Goal: Task Accomplishment & Management: Use online tool/utility

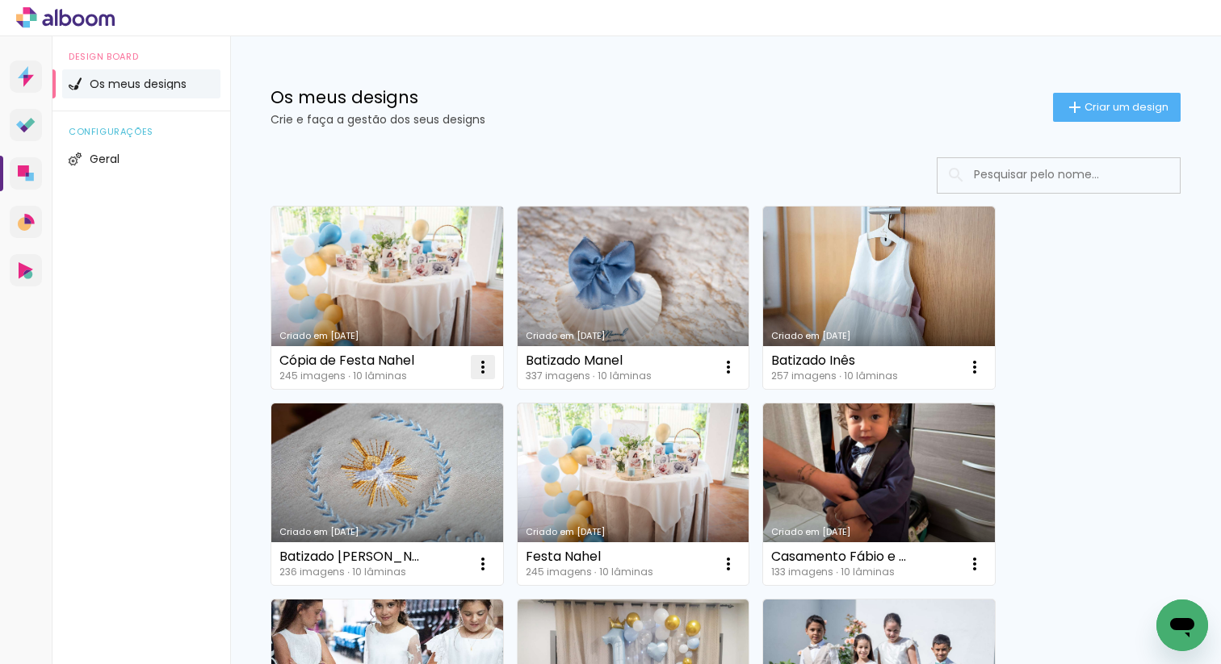
click at [473, 369] on iron-icon at bounding box center [482, 367] width 19 height 19
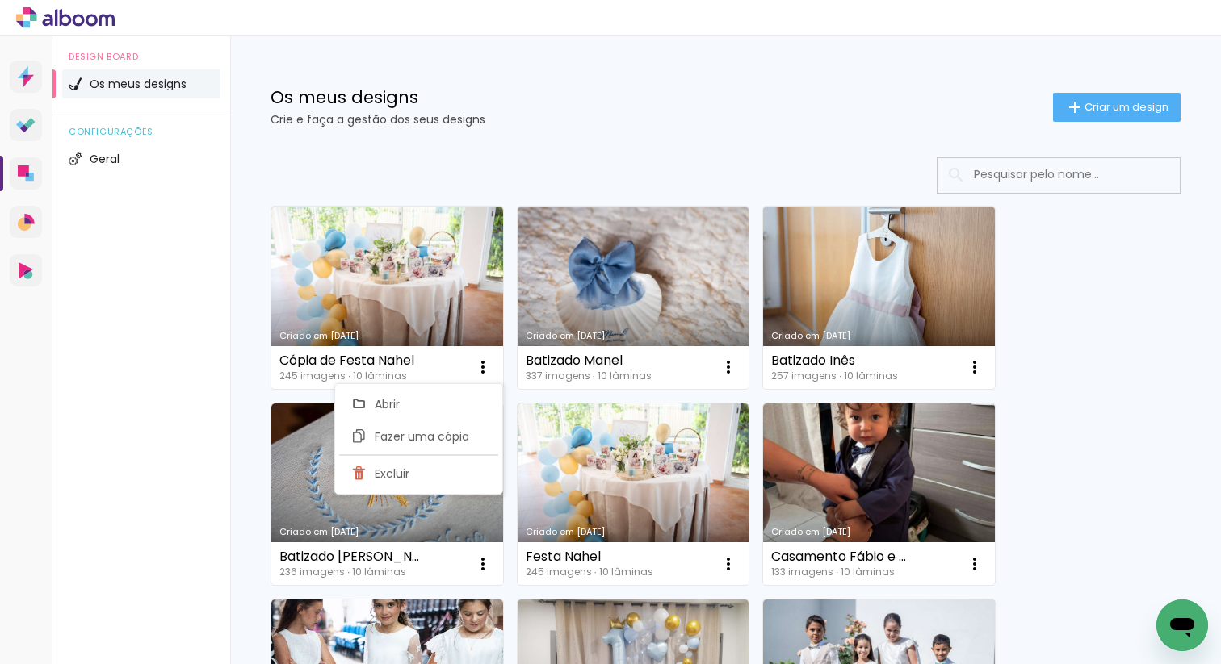
click at [593, 112] on div "Os meus designs Crie e faça a gestão dos seus designs" at bounding box center [661, 107] width 782 height 36
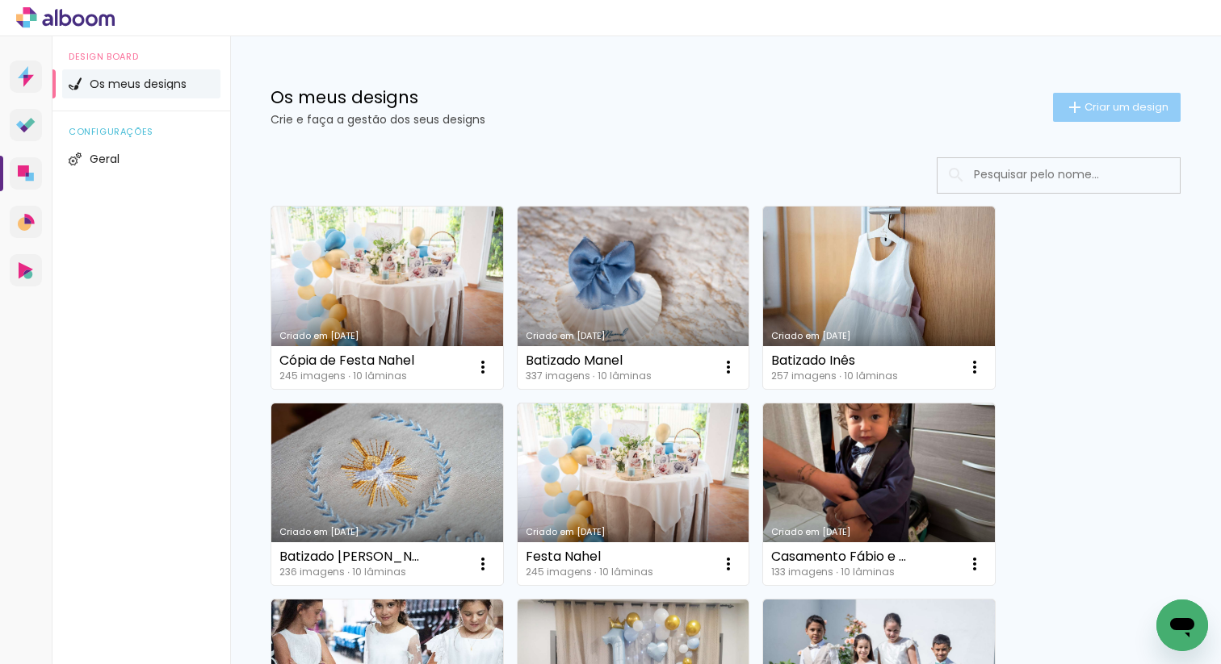
click at [1095, 107] on span "Criar um design" at bounding box center [1126, 107] width 84 height 10
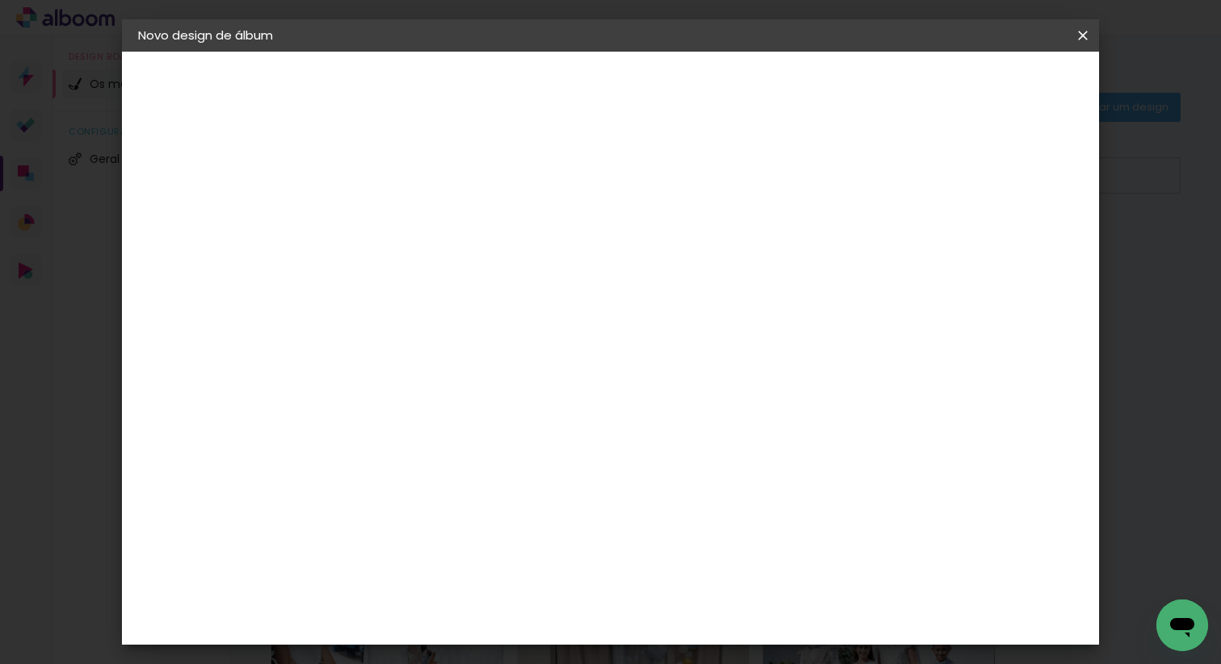
click at [402, 214] on input at bounding box center [402, 216] width 0 height 25
type input "Á"
type input "Madrinha Bat João e [PERSON_NAME]"
type paper-input "Madrinha Bat João e [PERSON_NAME]"
click at [0, 0] on slot "Avançar" at bounding box center [0, 0] width 0 height 0
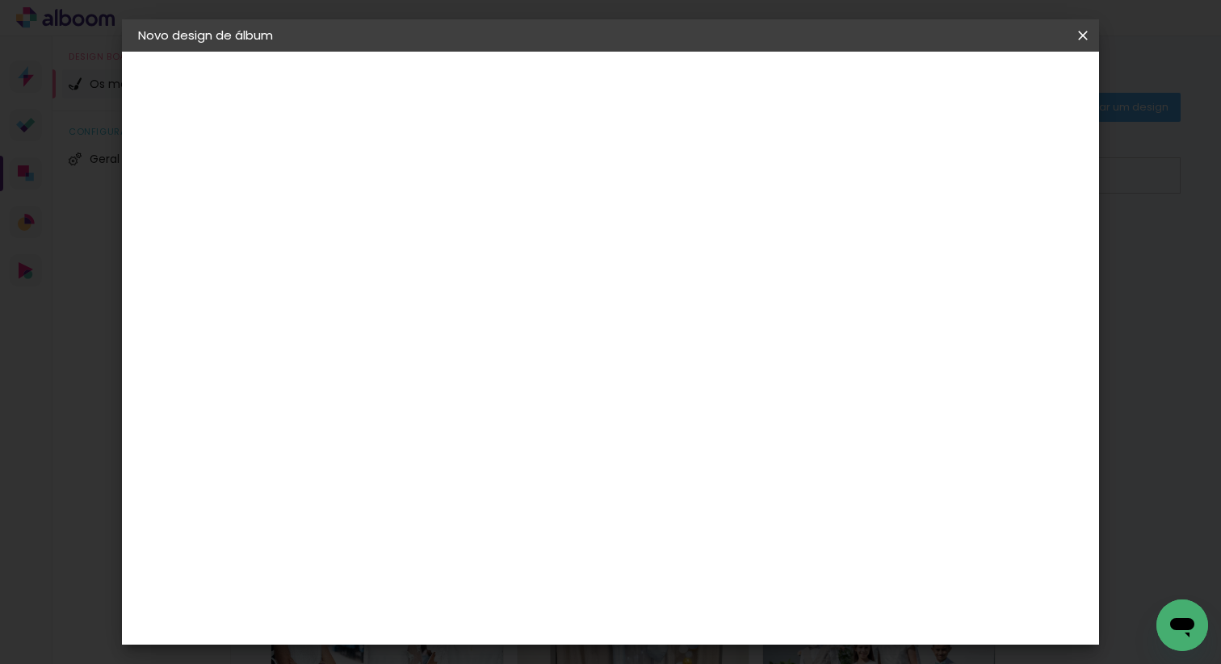
click at [497, 389] on div "F" at bounding box center [426, 396] width 141 height 21
click at [497, 351] on paper-item "DreambooksPro" at bounding box center [426, 365] width 141 height 36
click at [0, 0] on slot "Avançar" at bounding box center [0, 0] width 0 height 0
click at [465, 269] on input "text" at bounding box center [433, 281] width 63 height 25
click at [0, 0] on slot "Réplica Pequena" at bounding box center [0, 0] width 0 height 0
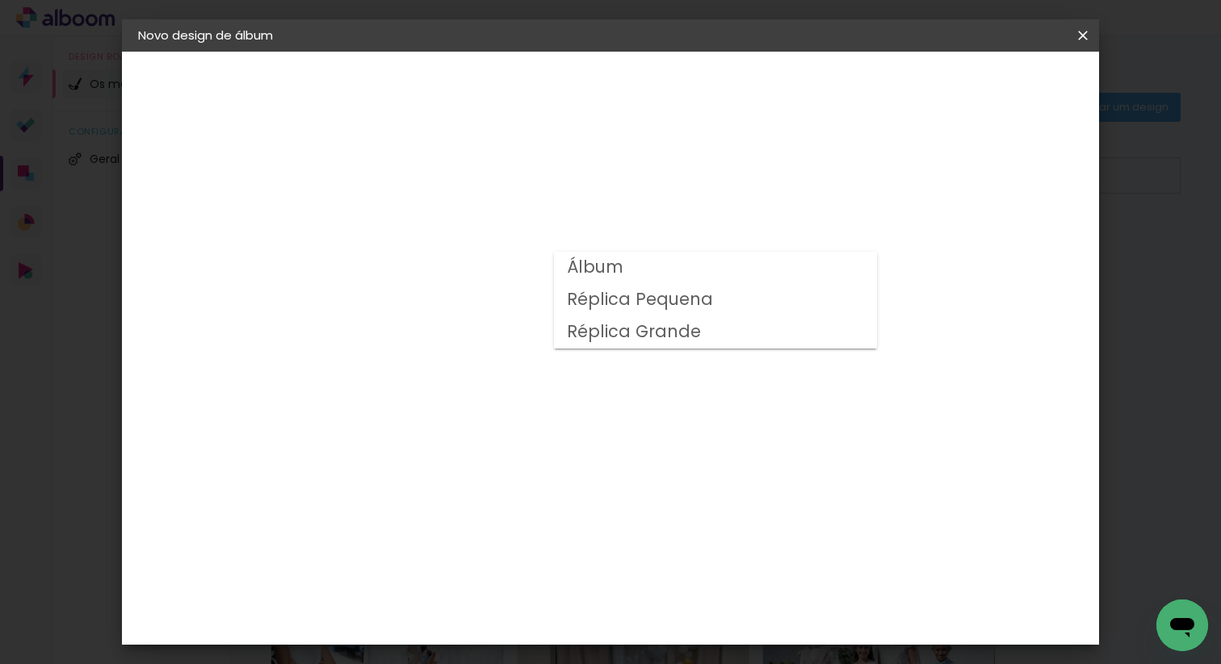
type input "Réplica Pequena"
click at [511, 386] on span "20 × 15" at bounding box center [473, 402] width 75 height 33
click at [0, 0] on slot "Avançar" at bounding box center [0, 0] width 0 height 0
click at [993, 87] on span "Iniciar design" at bounding box center [955, 85] width 73 height 11
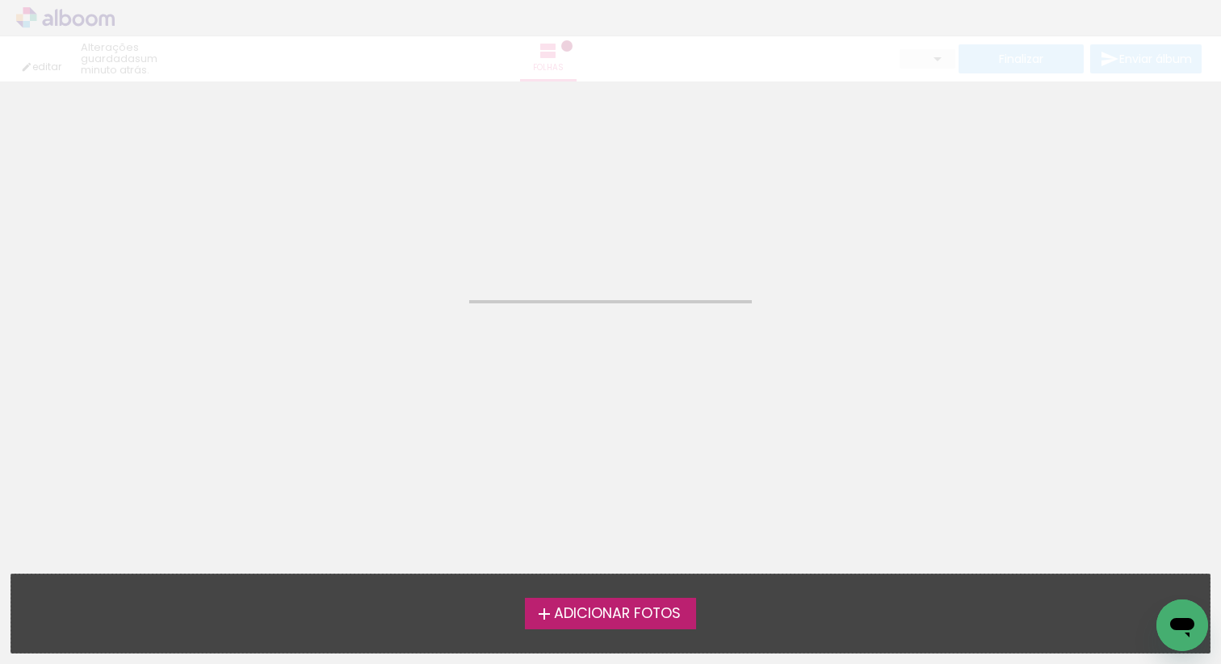
click at [597, 610] on span "Adicionar Fotos" at bounding box center [617, 614] width 127 height 15
click at [0, 0] on input "file" at bounding box center [0, 0] width 0 height 0
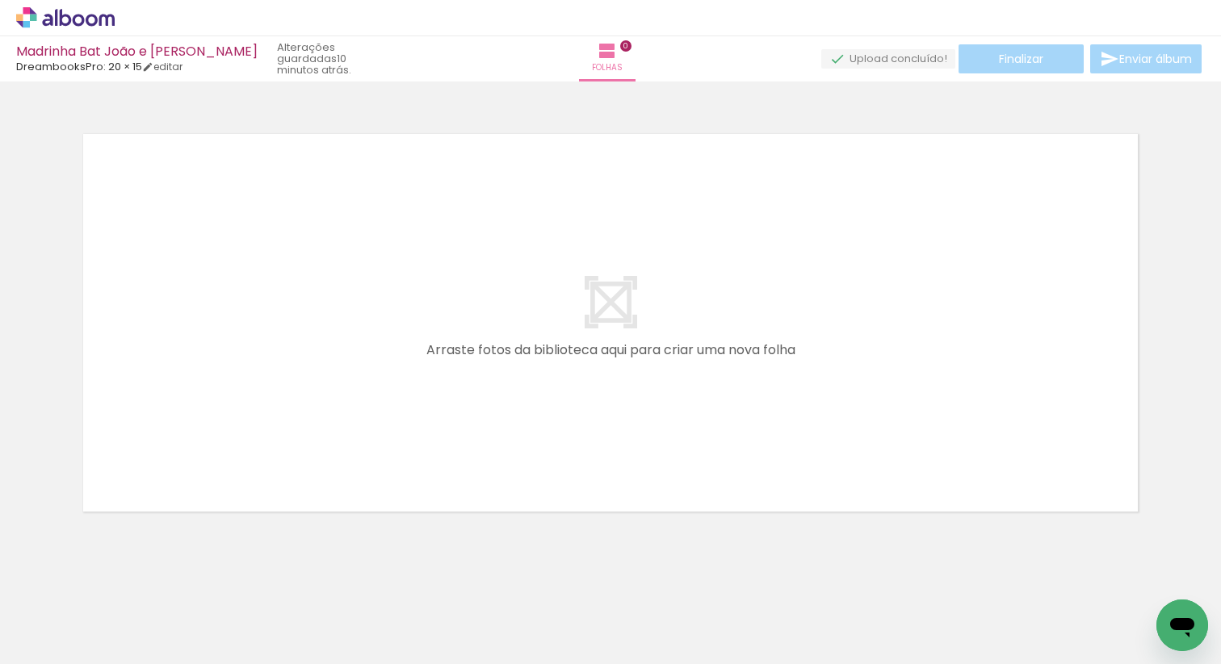
drag, startPoint x: 161, startPoint y: 614, endPoint x: 174, endPoint y: 493, distance: 121.8
click at [161, 609] on div at bounding box center [161, 610] width 73 height 48
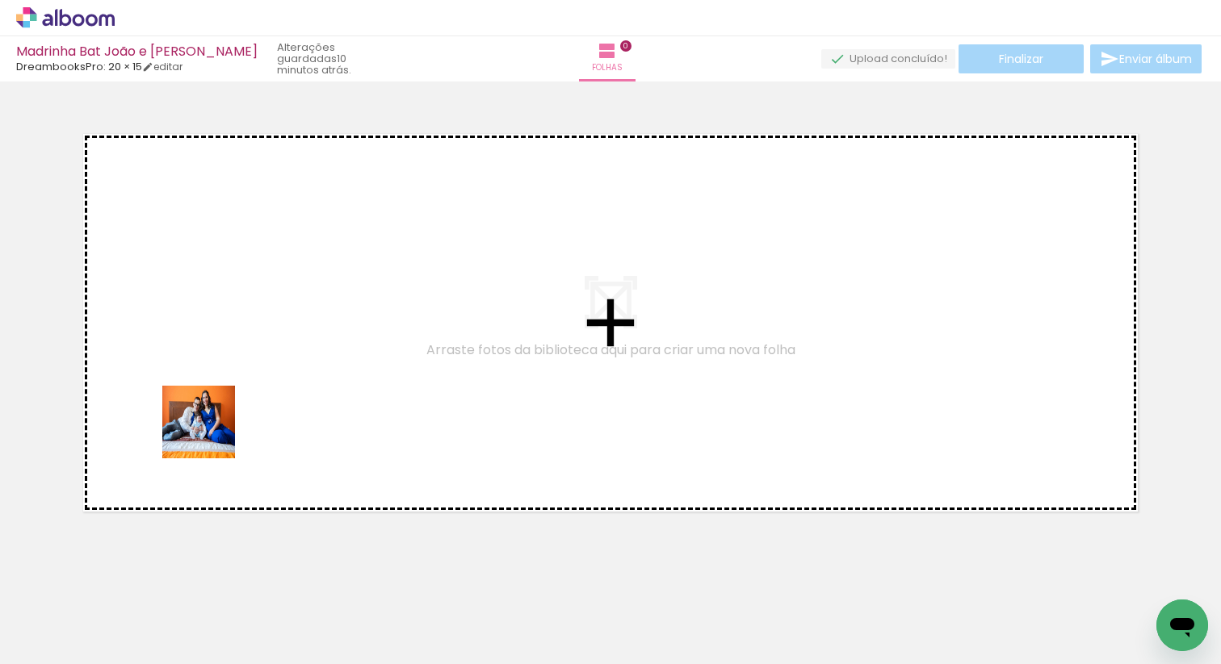
drag, startPoint x: 194, startPoint y: 614, endPoint x: 211, endPoint y: 433, distance: 181.7
click at [211, 433] on quentale-workspace at bounding box center [610, 332] width 1221 height 664
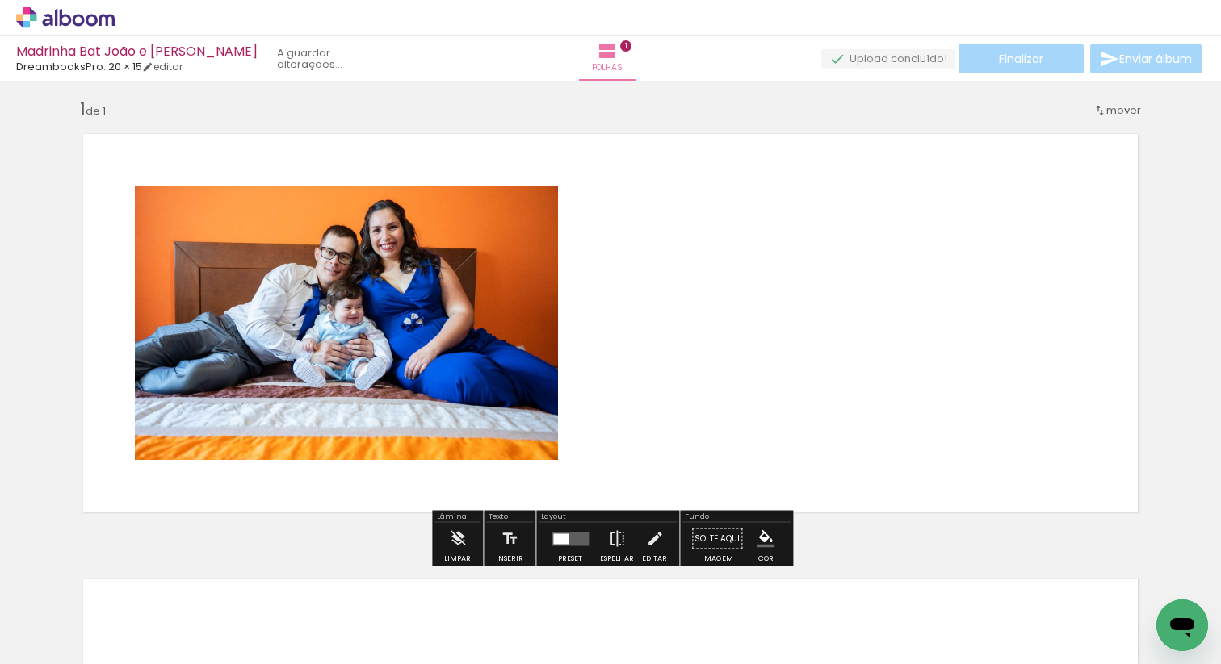
scroll to position [8, 0]
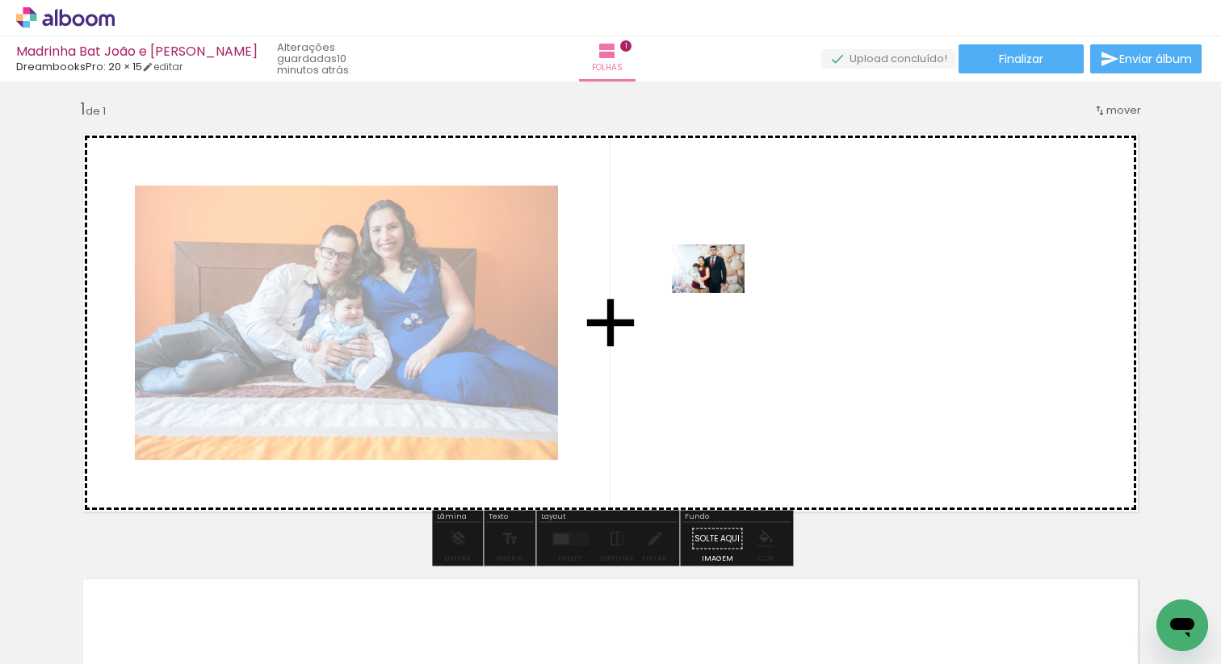
drag, startPoint x: 257, startPoint y: 597, endPoint x: 720, endPoint y: 292, distance: 554.8
click at [720, 292] on quentale-workspace at bounding box center [610, 332] width 1221 height 664
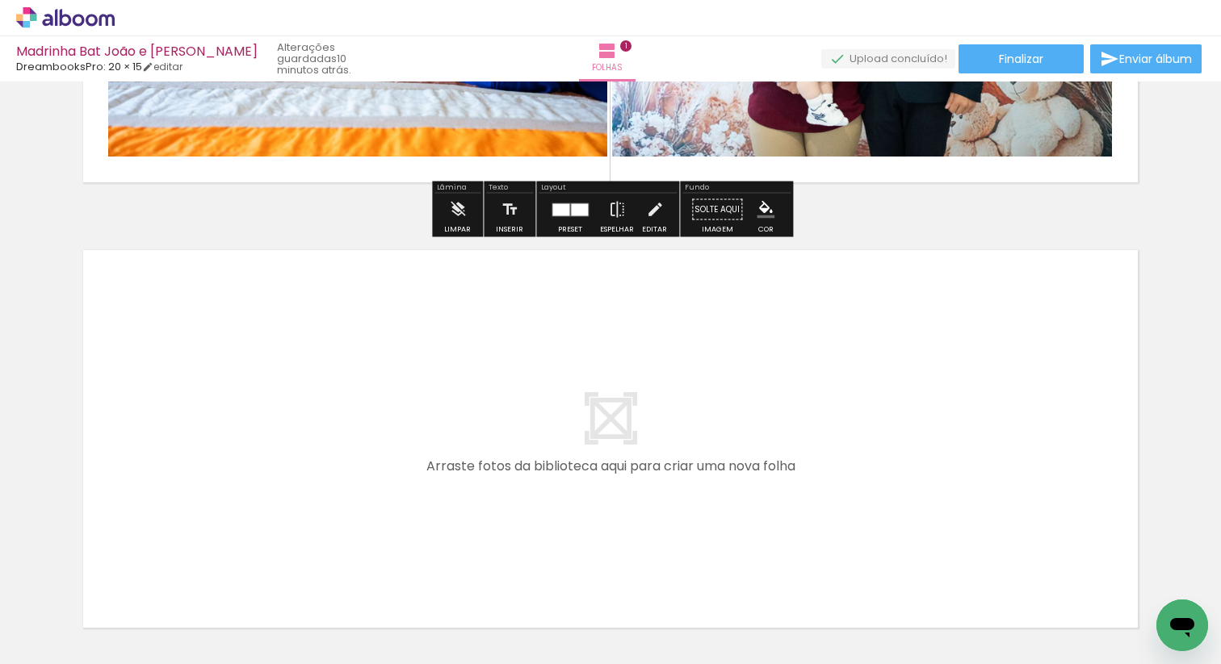
scroll to position [375, 0]
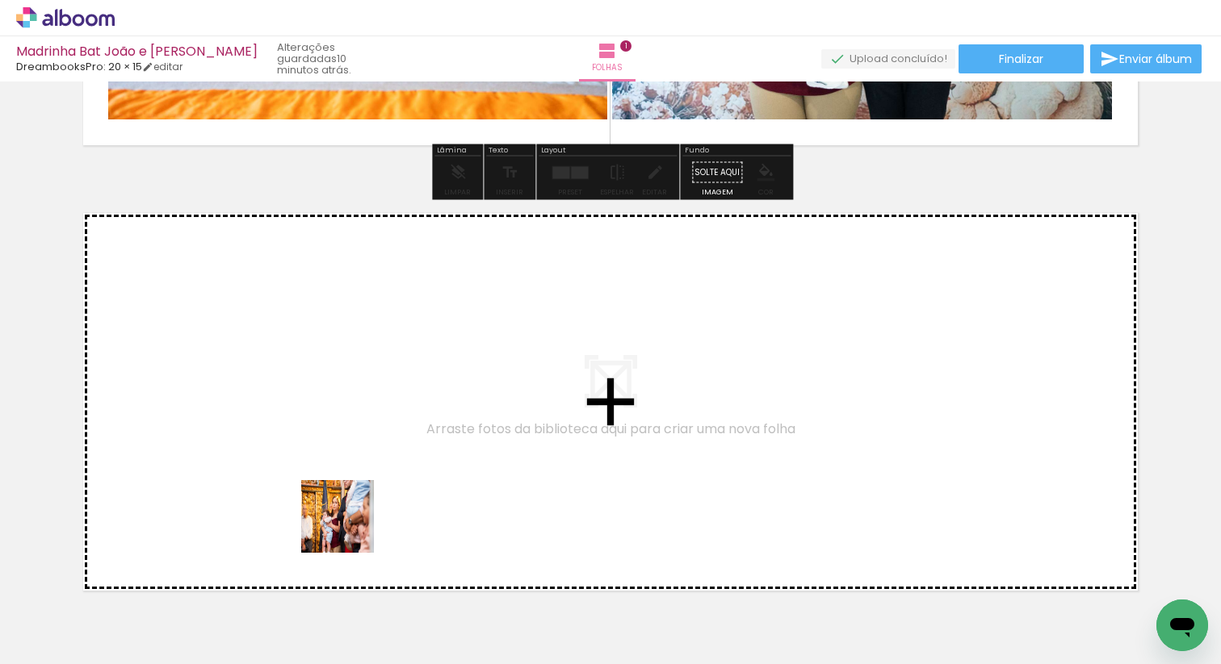
drag, startPoint x: 352, startPoint y: 618, endPoint x: 341, endPoint y: 477, distance: 141.7
click at [341, 477] on quentale-workspace at bounding box center [610, 332] width 1221 height 664
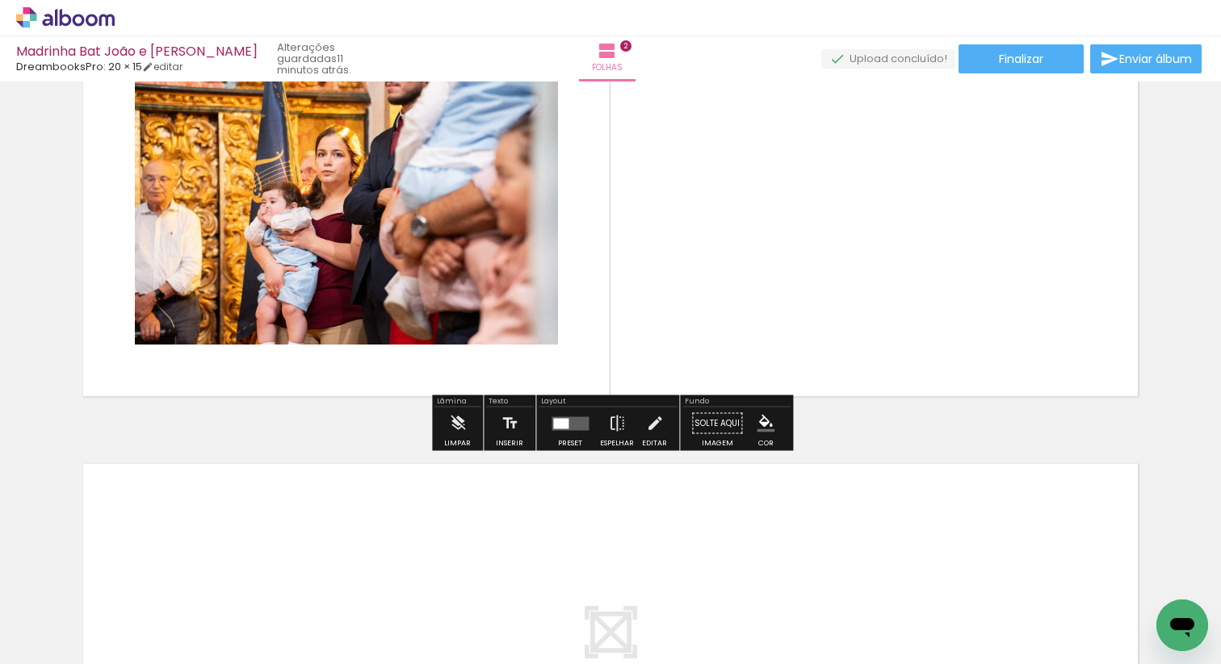
scroll to position [697, 0]
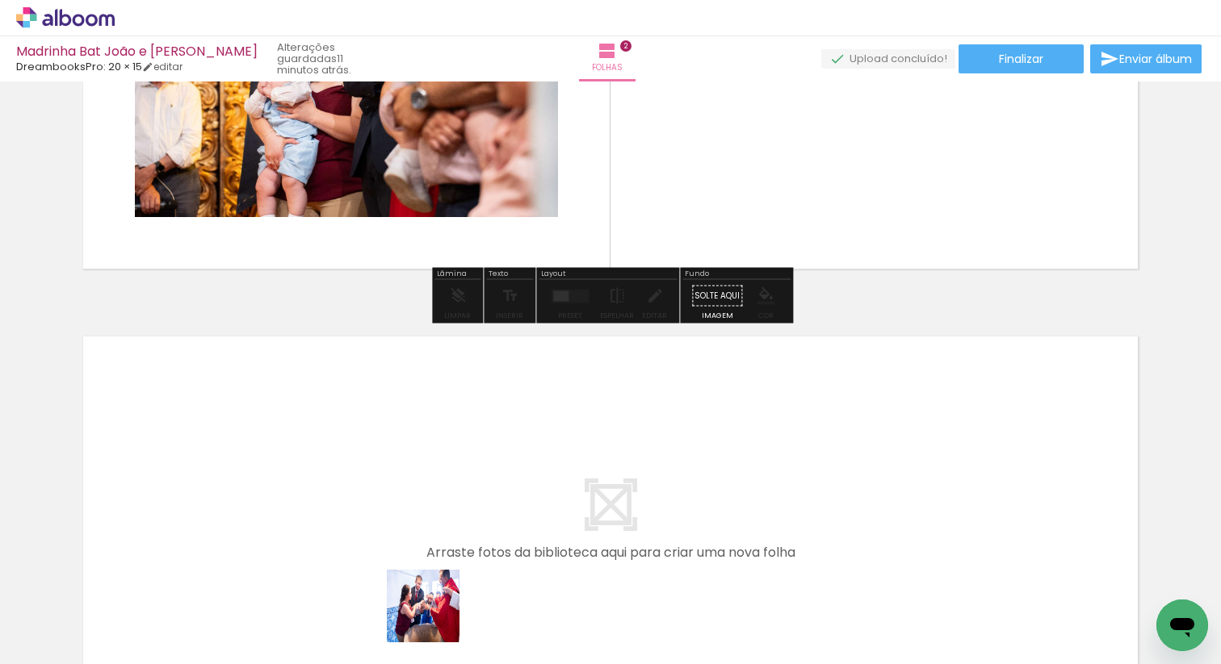
drag, startPoint x: 435, startPoint y: 630, endPoint x: 425, endPoint y: 421, distance: 209.3
click at [425, 421] on quentale-workspace at bounding box center [610, 332] width 1221 height 664
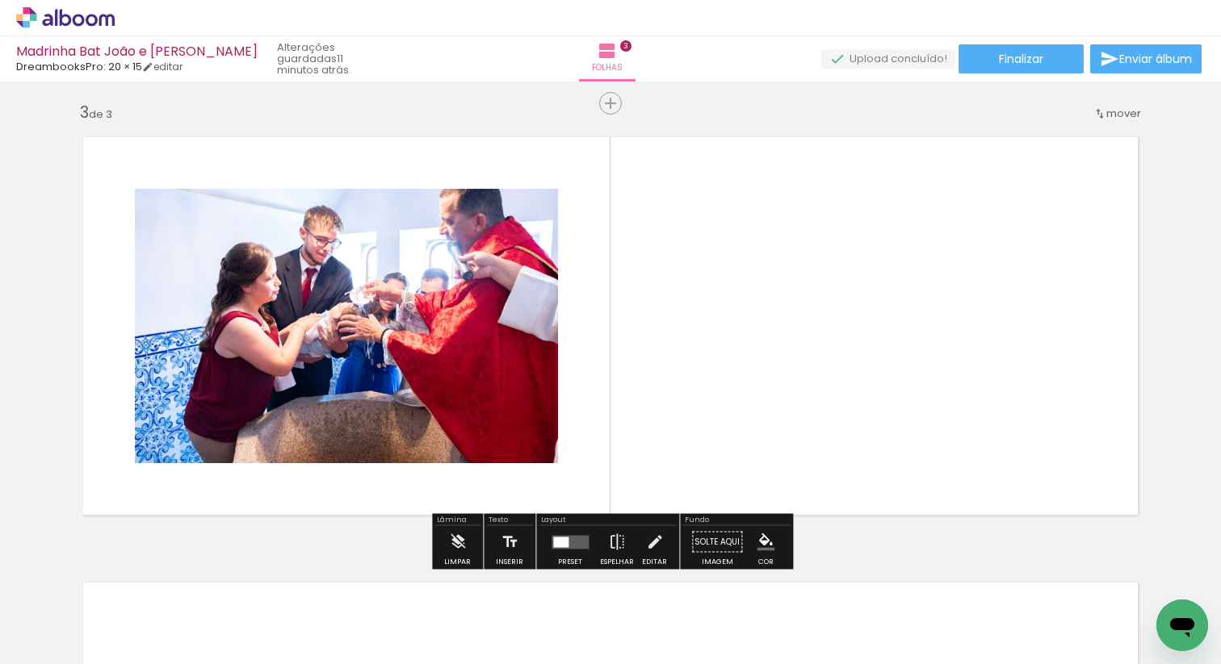
scroll to position [899, 0]
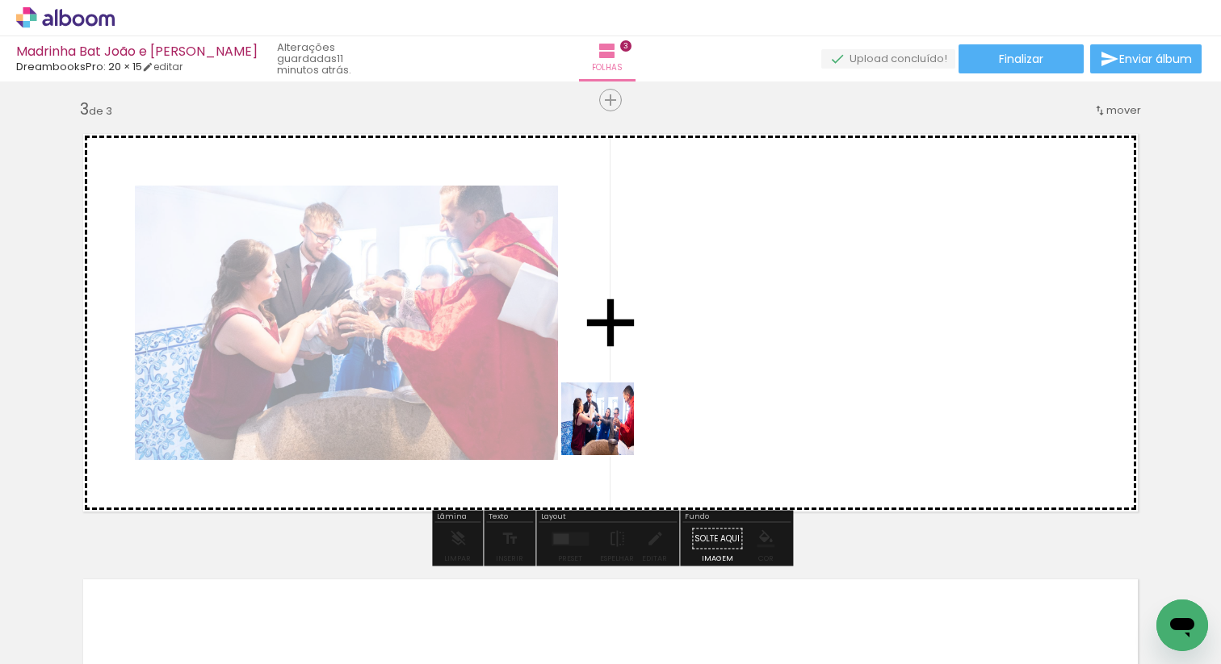
drag, startPoint x: 537, startPoint y: 618, endPoint x: 620, endPoint y: 413, distance: 221.3
click at [620, 413] on quentale-workspace at bounding box center [610, 332] width 1221 height 664
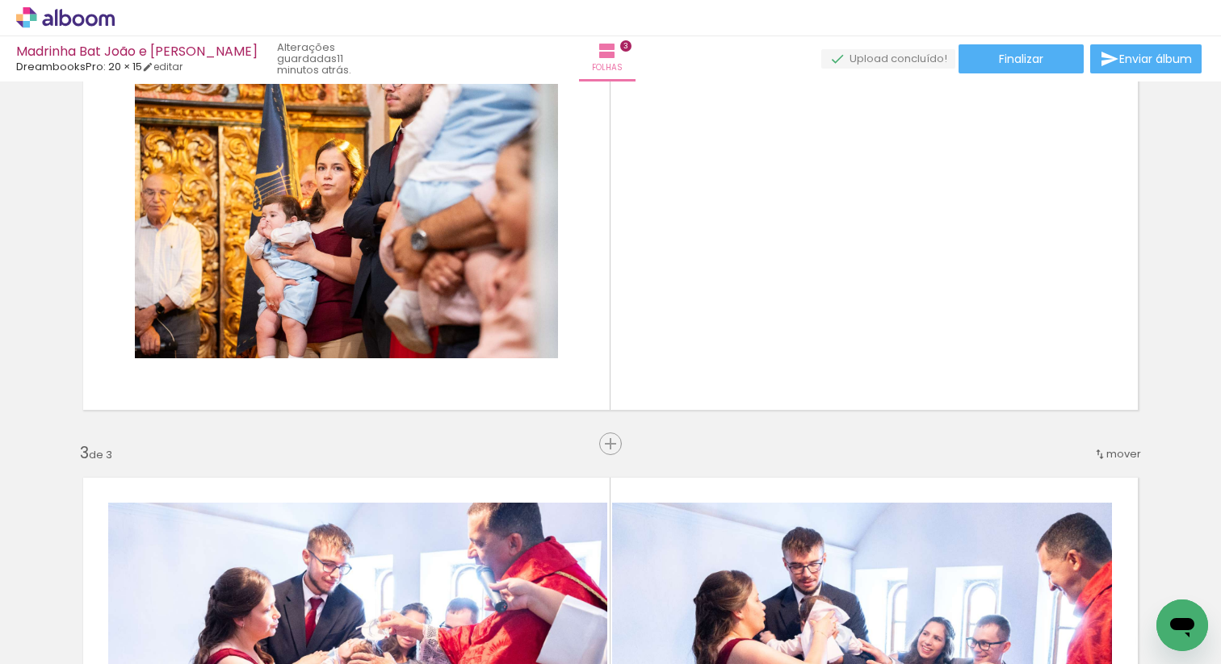
scroll to position [483, 0]
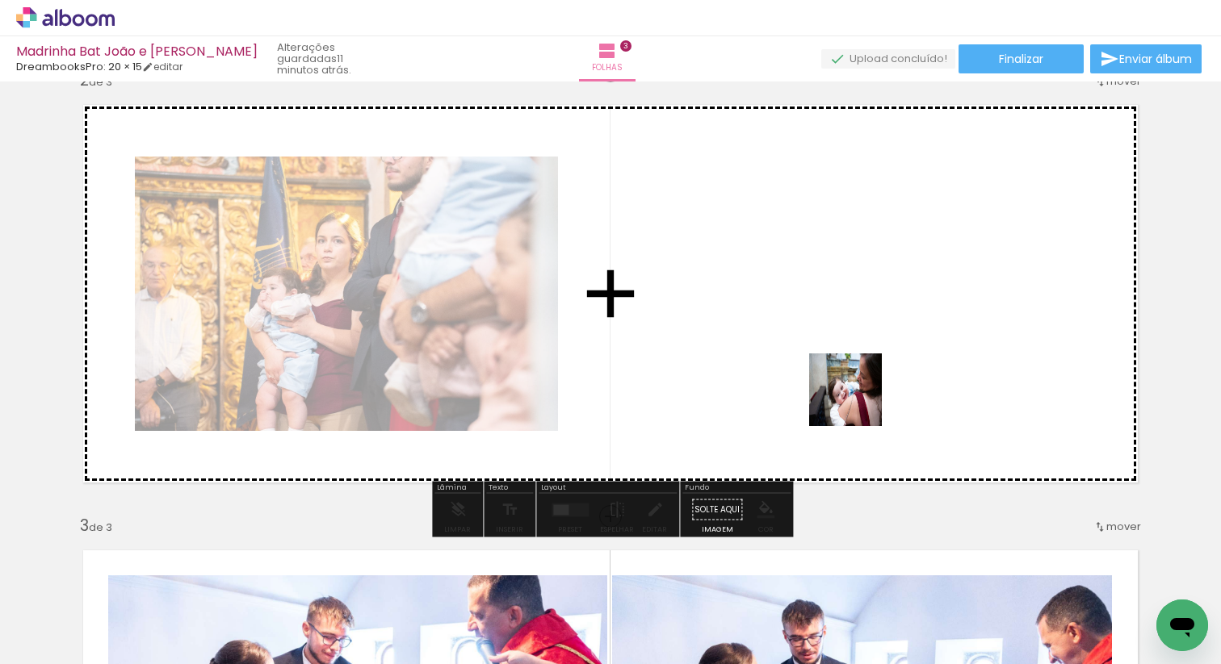
drag, startPoint x: 1003, startPoint y: 613, endPoint x: 854, endPoint y: 397, distance: 262.2
click at [854, 397] on quentale-workspace at bounding box center [610, 332] width 1221 height 664
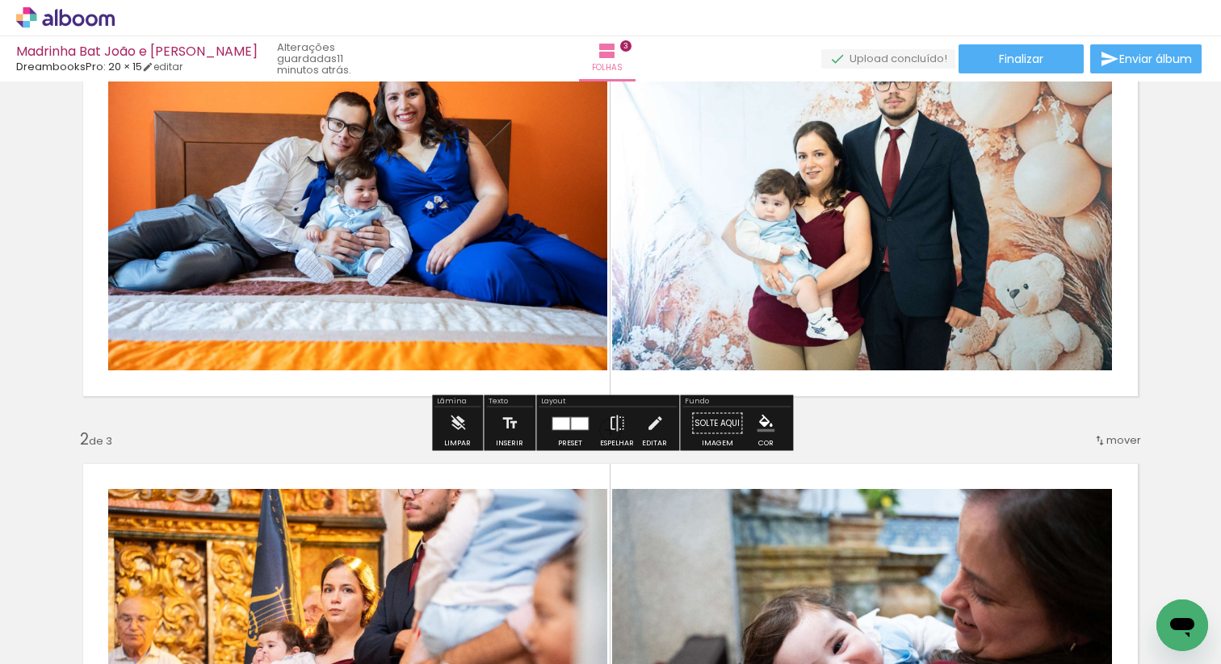
scroll to position [243, 0]
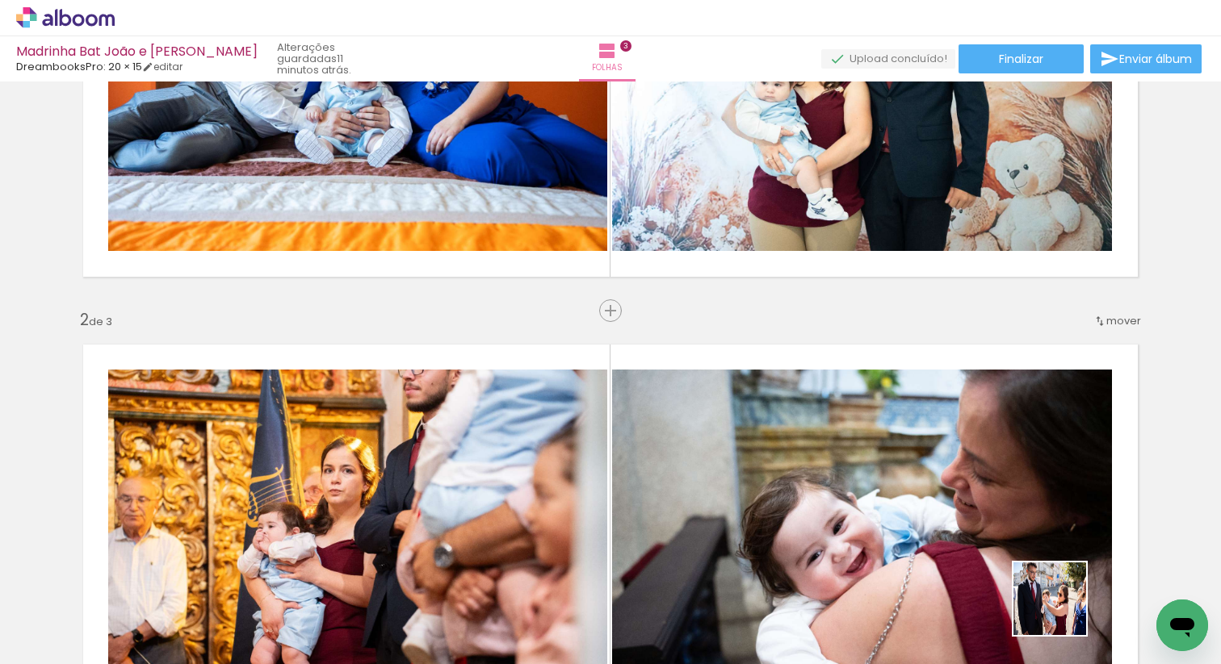
drag, startPoint x: 1078, startPoint y: 611, endPoint x: 872, endPoint y: 526, distance: 223.7
click at [873, 526] on quentale-workspace at bounding box center [610, 332] width 1221 height 664
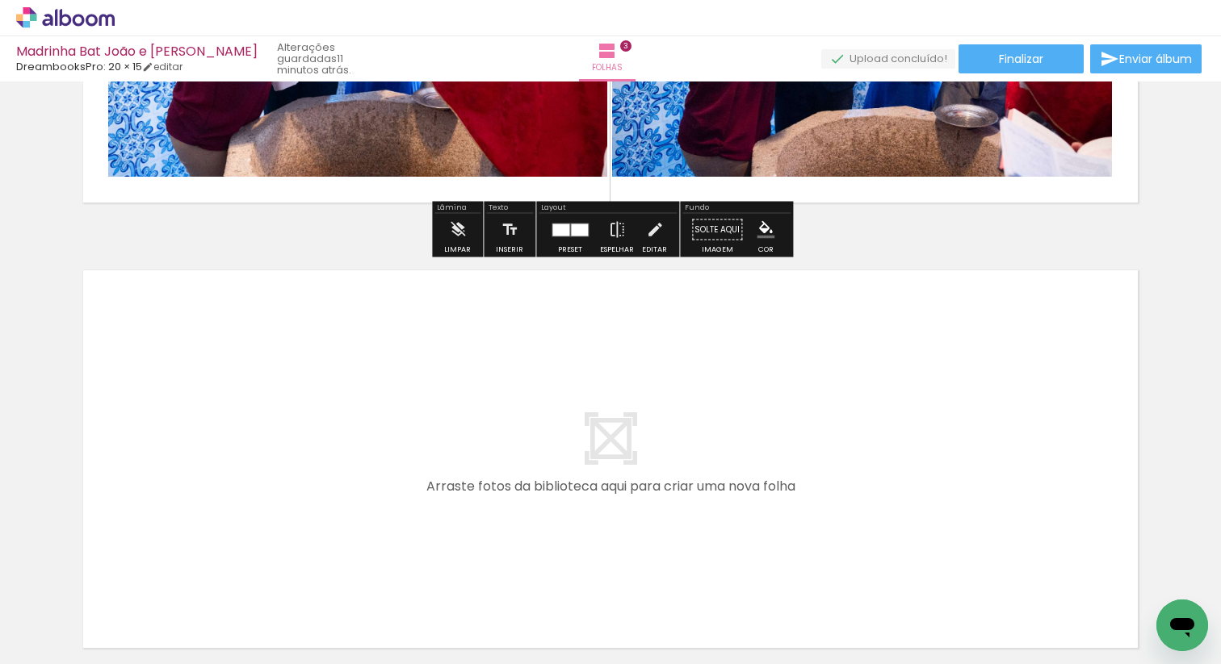
scroll to position [1292, 0]
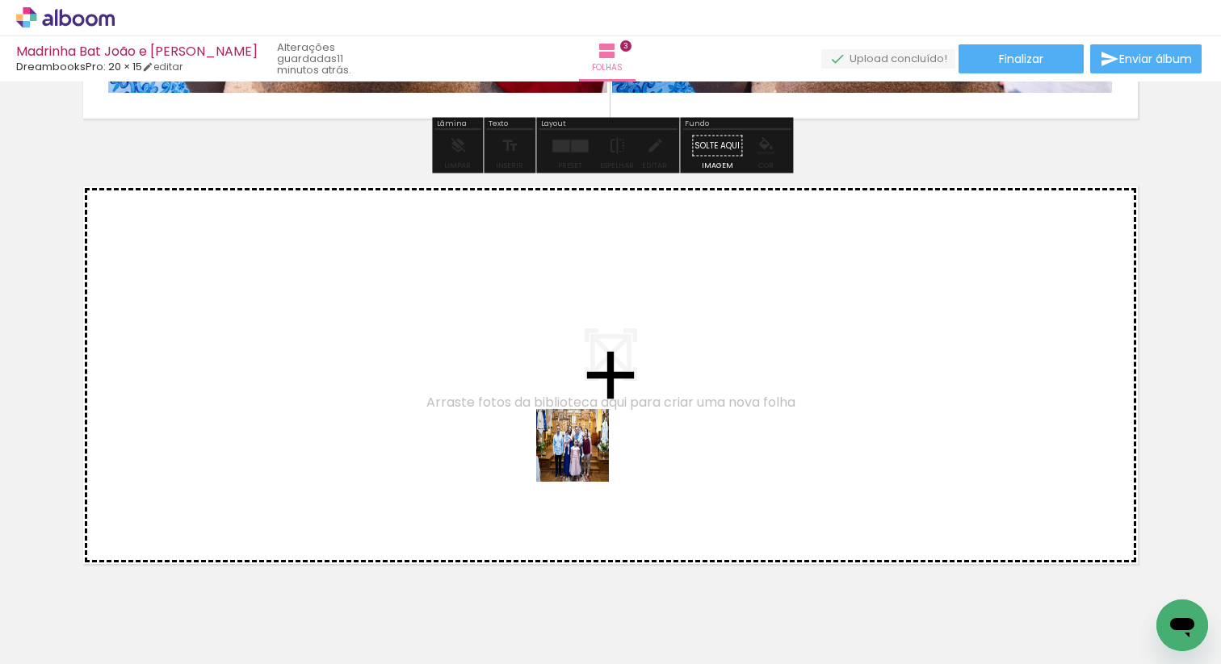
drag, startPoint x: 610, startPoint y: 614, endPoint x: 583, endPoint y: 438, distance: 178.1
click at [583, 438] on quentale-workspace at bounding box center [610, 332] width 1221 height 664
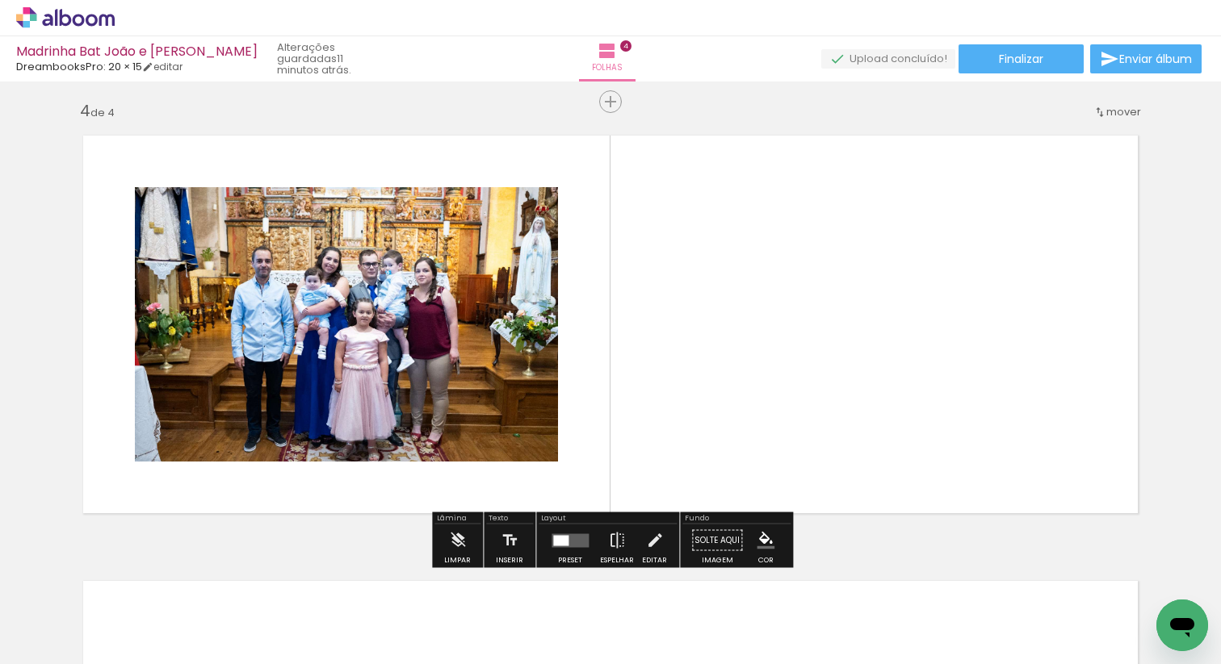
scroll to position [1345, 0]
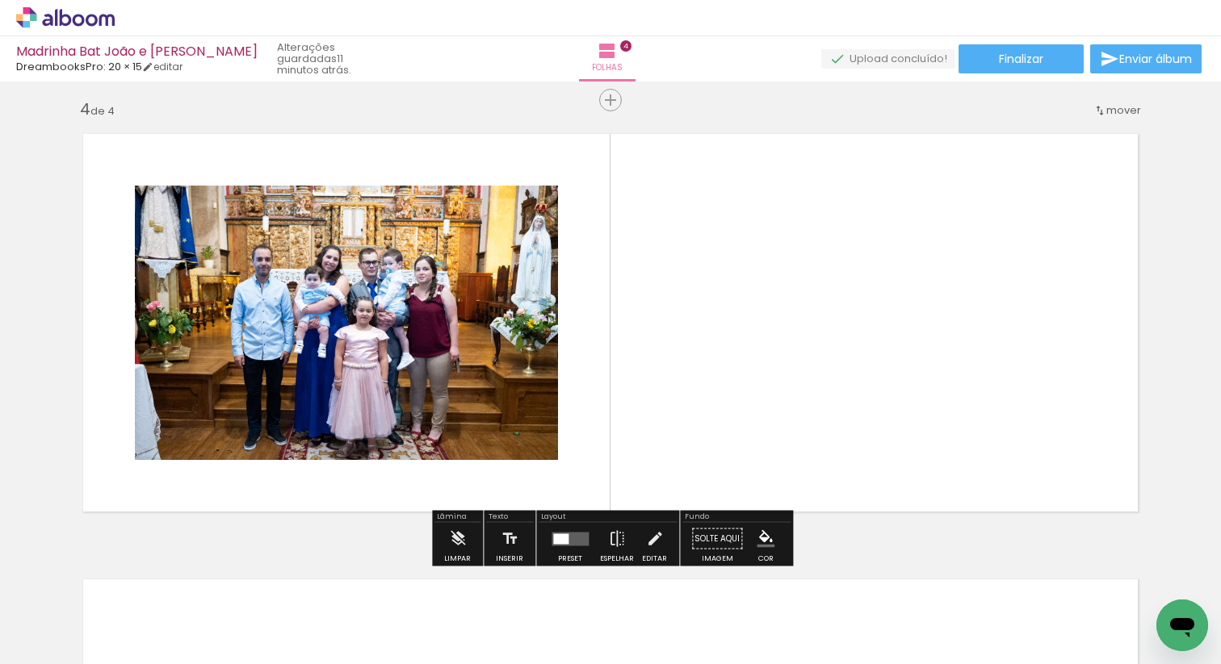
drag, startPoint x: 713, startPoint y: 609, endPoint x: 713, endPoint y: 517, distance: 92.0
click at [713, 586] on div at bounding box center [704, 610] width 73 height 48
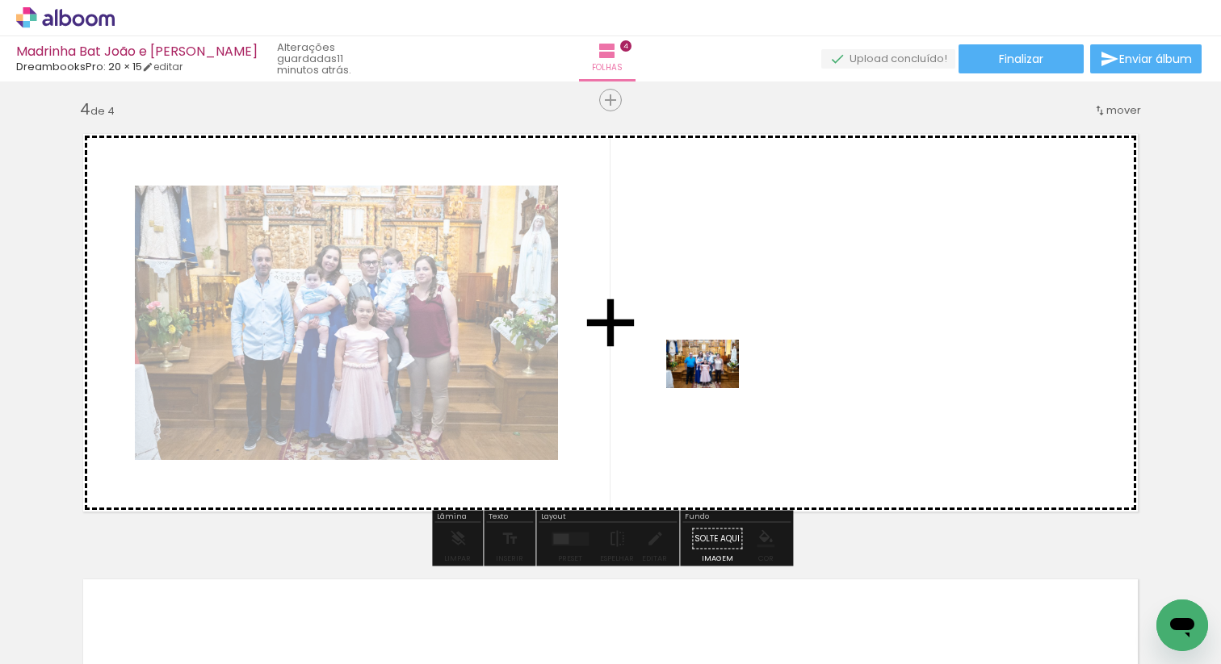
drag, startPoint x: 703, startPoint y: 632, endPoint x: 714, endPoint y: 387, distance: 244.9
click at [714, 387] on quentale-workspace at bounding box center [610, 332] width 1221 height 664
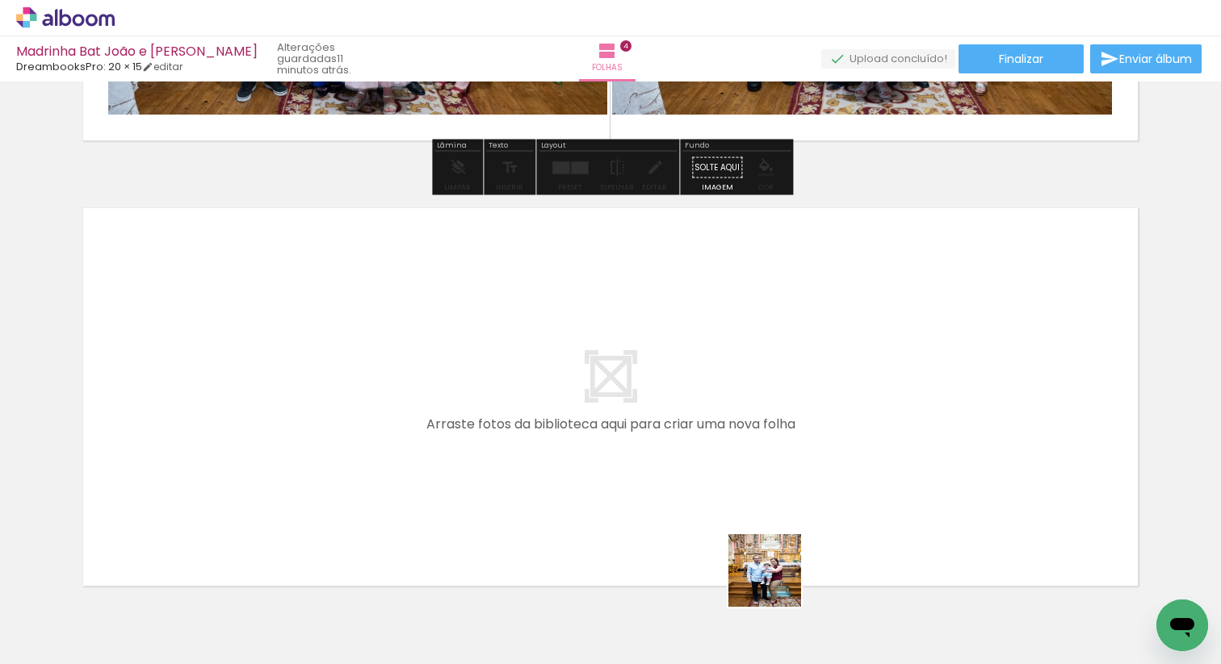
drag, startPoint x: 791, startPoint y: 594, endPoint x: 661, endPoint y: 469, distance: 180.4
click at [661, 469] on quentale-workspace at bounding box center [610, 332] width 1221 height 664
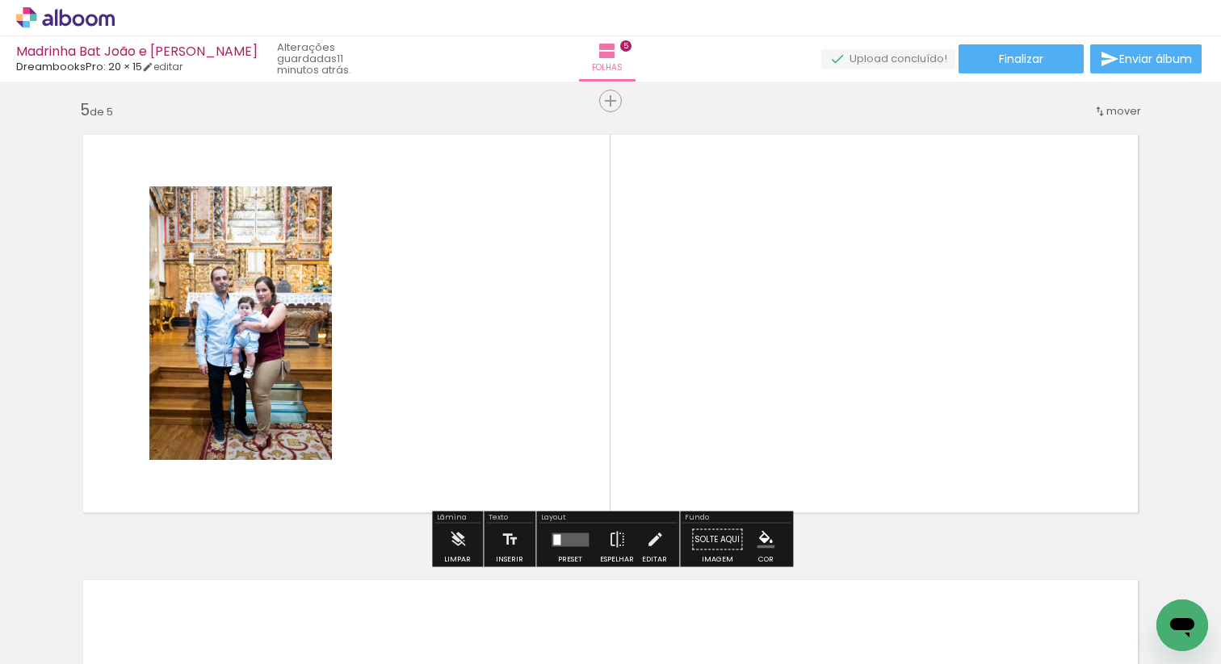
scroll to position [1790, 0]
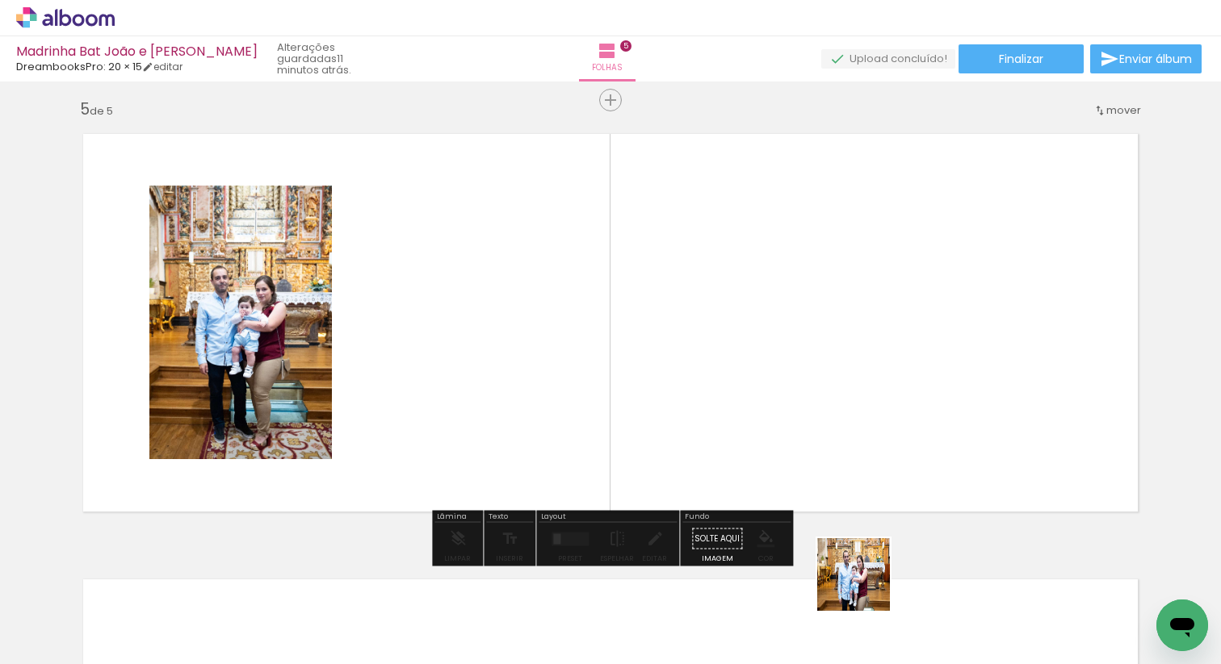
drag, startPoint x: 865, startPoint y: 598, endPoint x: 805, endPoint y: 400, distance: 207.6
click at [805, 400] on quentale-workspace at bounding box center [610, 332] width 1221 height 664
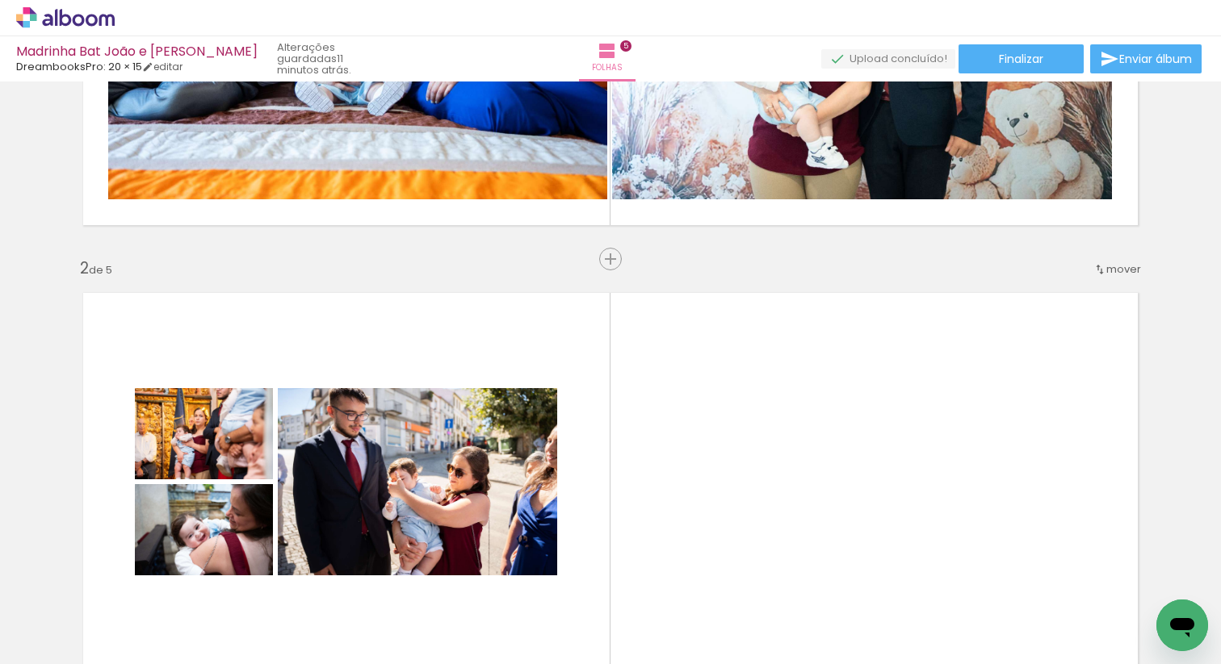
scroll to position [305, 0]
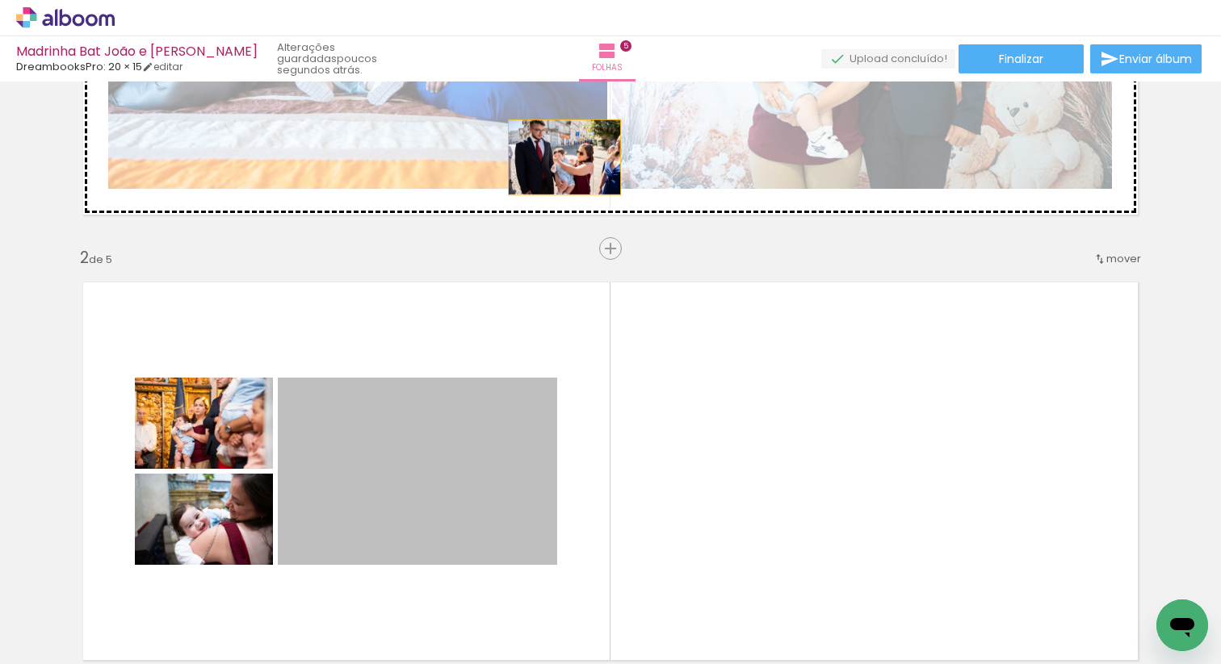
drag, startPoint x: 447, startPoint y: 476, endPoint x: 564, endPoint y: 157, distance: 339.7
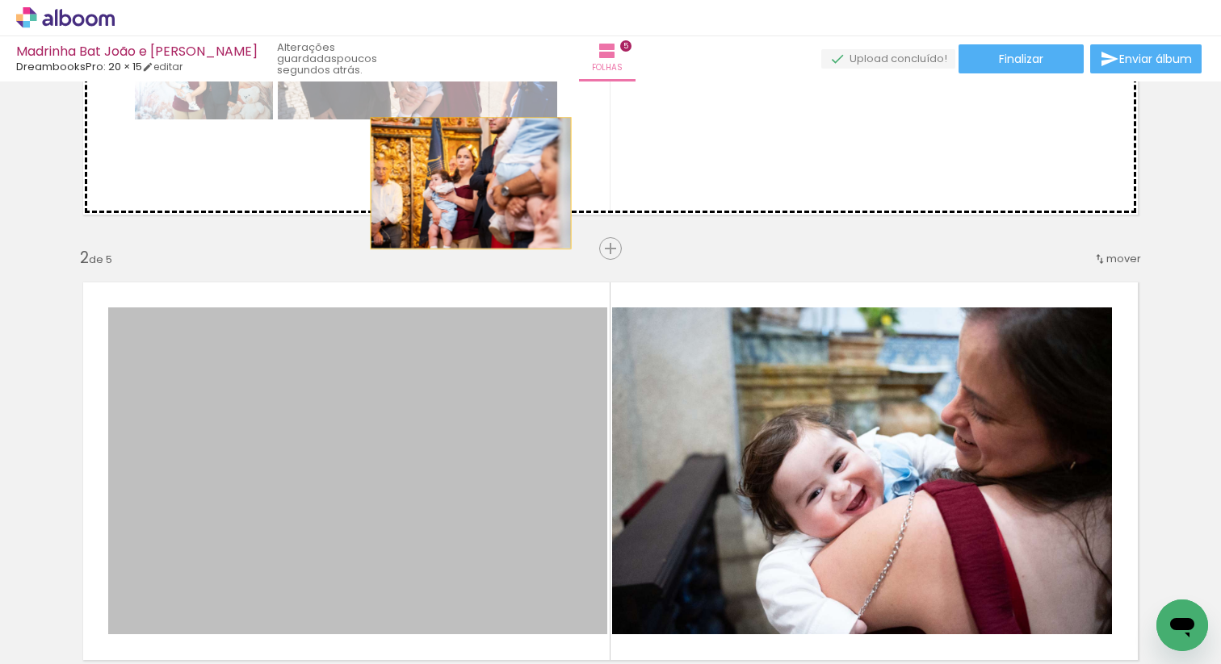
drag, startPoint x: 357, startPoint y: 402, endPoint x: 525, endPoint y: 122, distance: 326.6
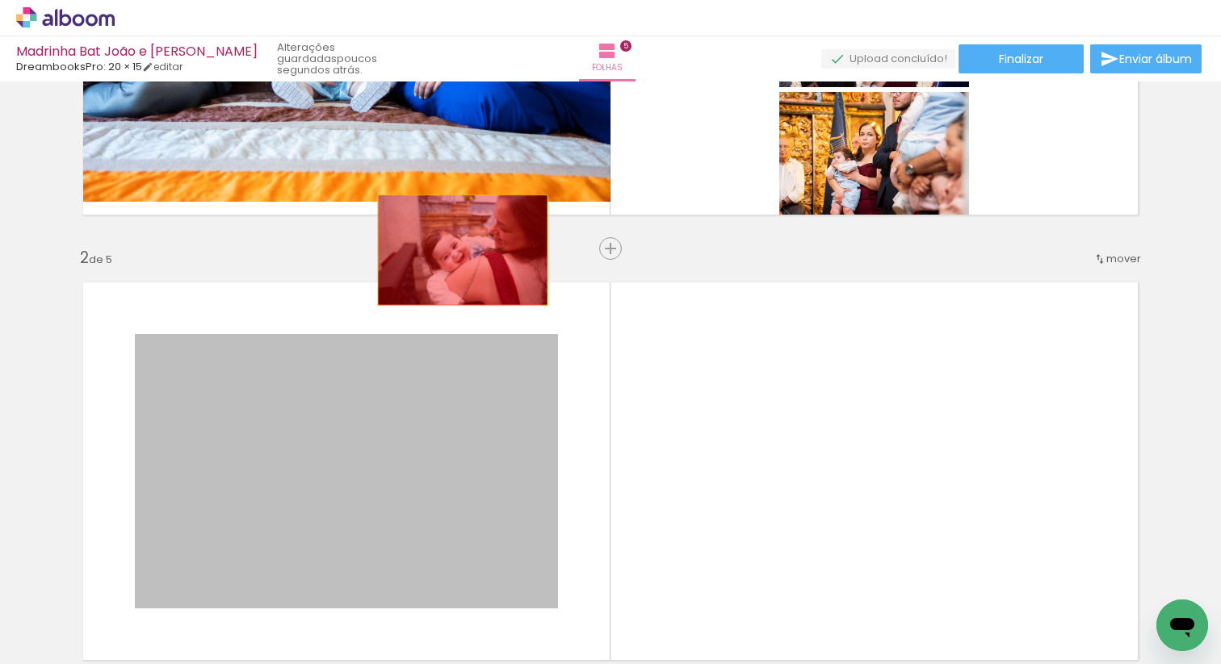
drag, startPoint x: 363, startPoint y: 468, endPoint x: 509, endPoint y: 188, distance: 315.9
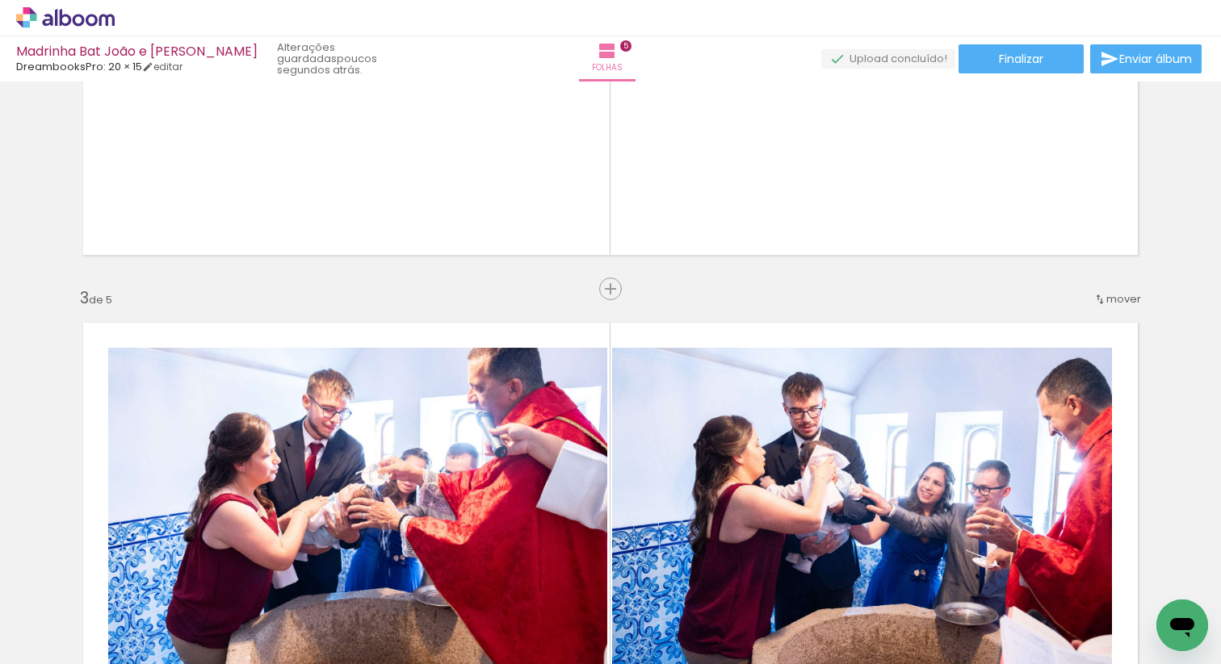
scroll to position [715, 0]
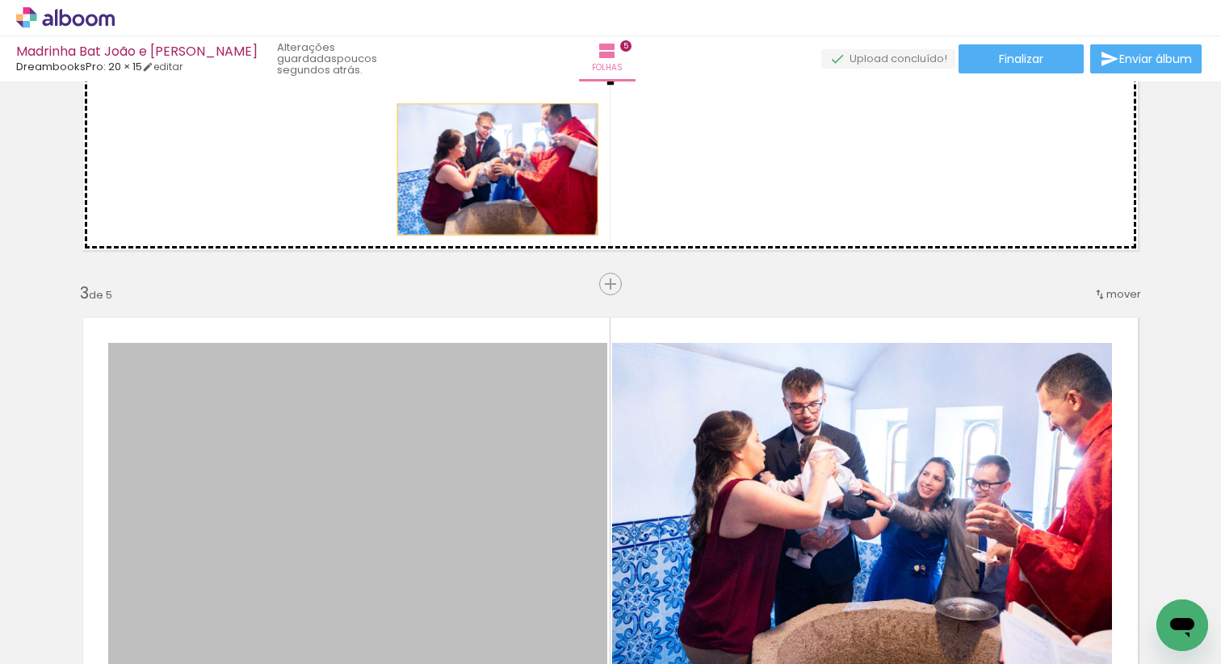
drag, startPoint x: 456, startPoint y: 427, endPoint x: 502, endPoint y: 157, distance: 273.5
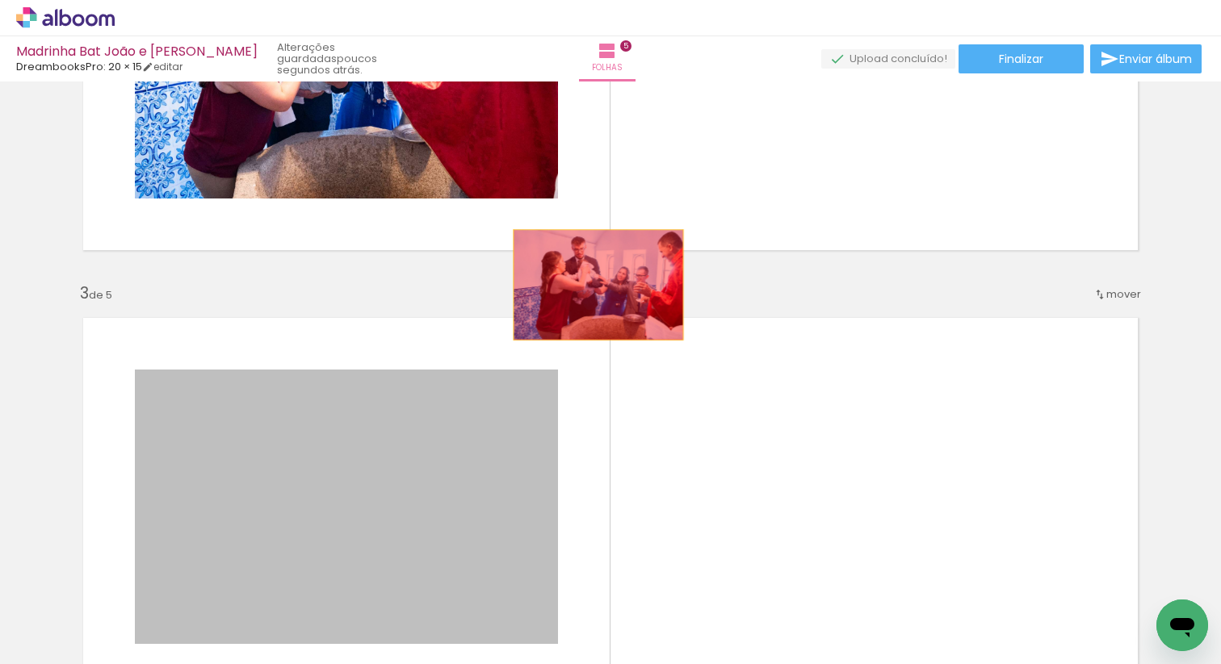
drag, startPoint x: 487, startPoint y: 472, endPoint x: 729, endPoint y: 174, distance: 384.5
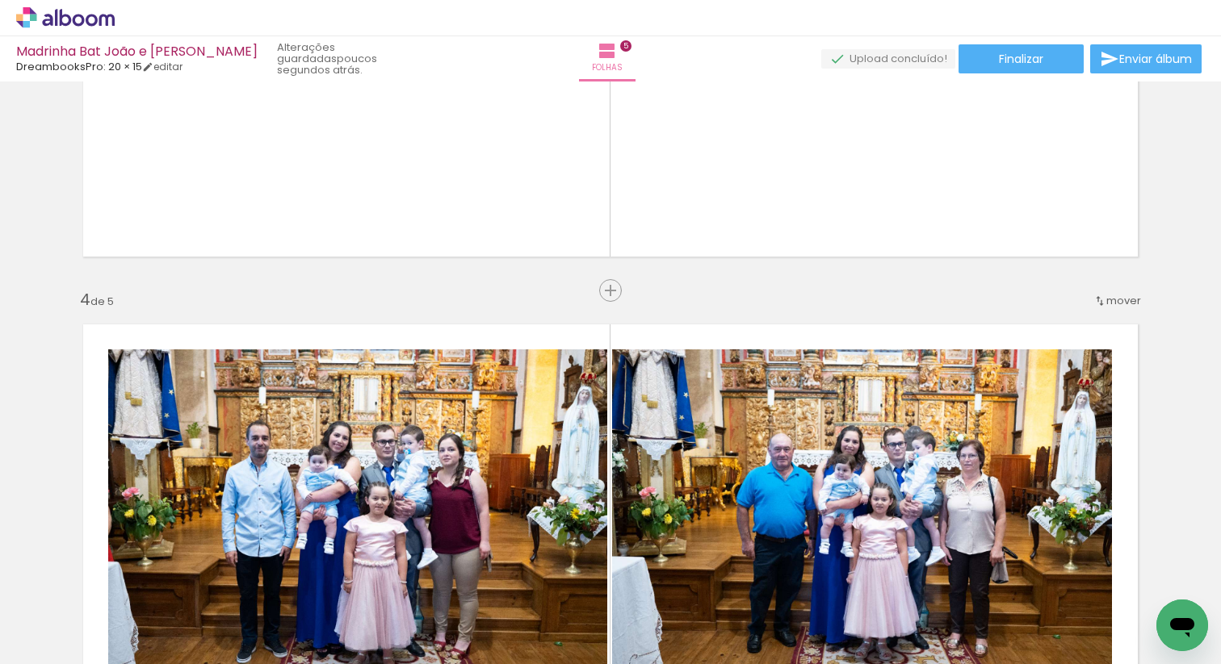
scroll to position [1201, 0]
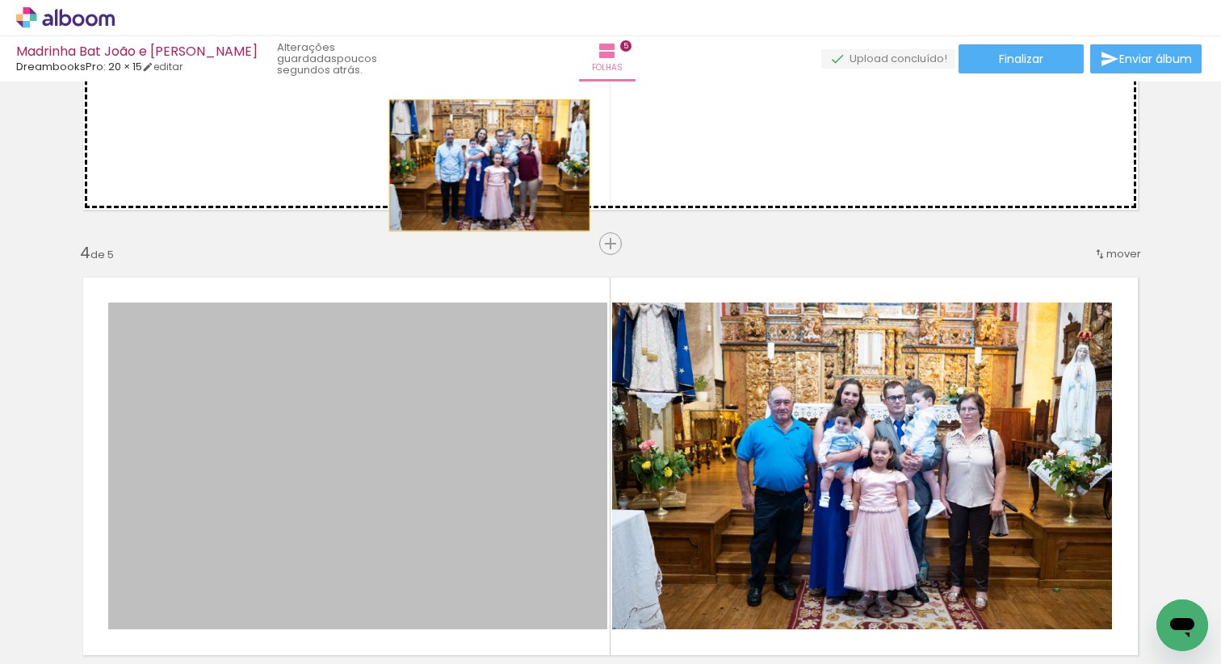
drag, startPoint x: 456, startPoint y: 434, endPoint x: 490, endPoint y: 162, distance: 274.1
click at [490, 162] on div "Inserir folha 1 de 5 Inserir folha 2 de 5 Inserir folha 3 de 5 Inserir folha 4 …" at bounding box center [610, 223] width 1221 height 2674
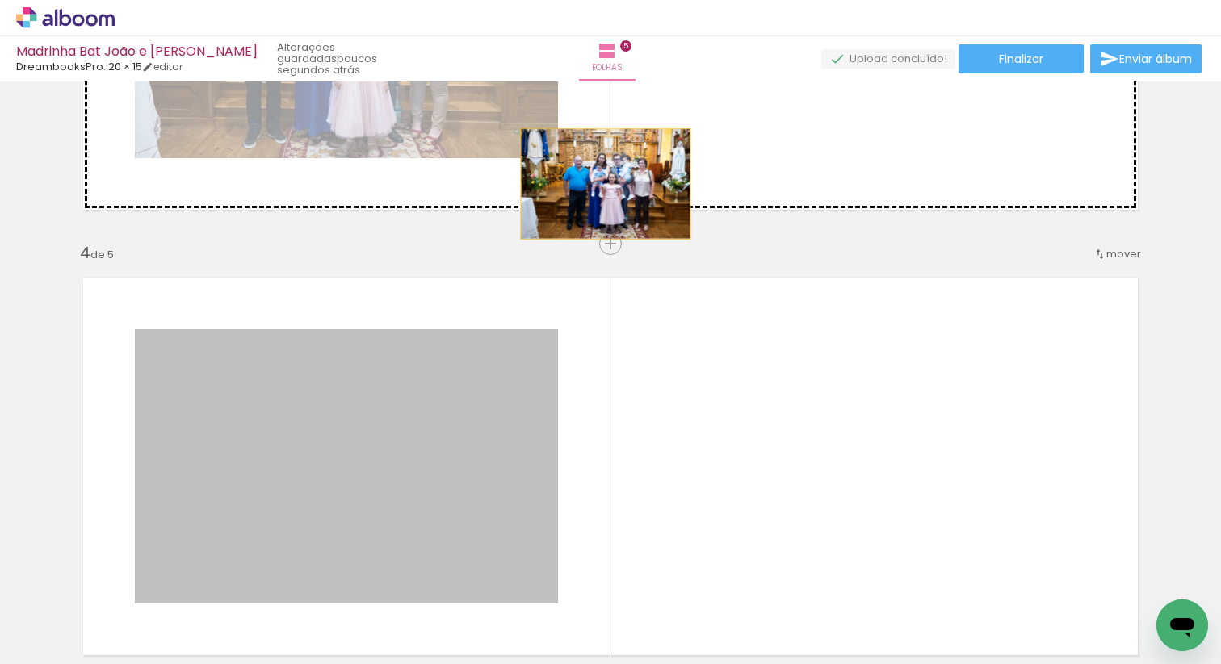
drag, startPoint x: 492, startPoint y: 425, endPoint x: 657, endPoint y: 133, distance: 334.7
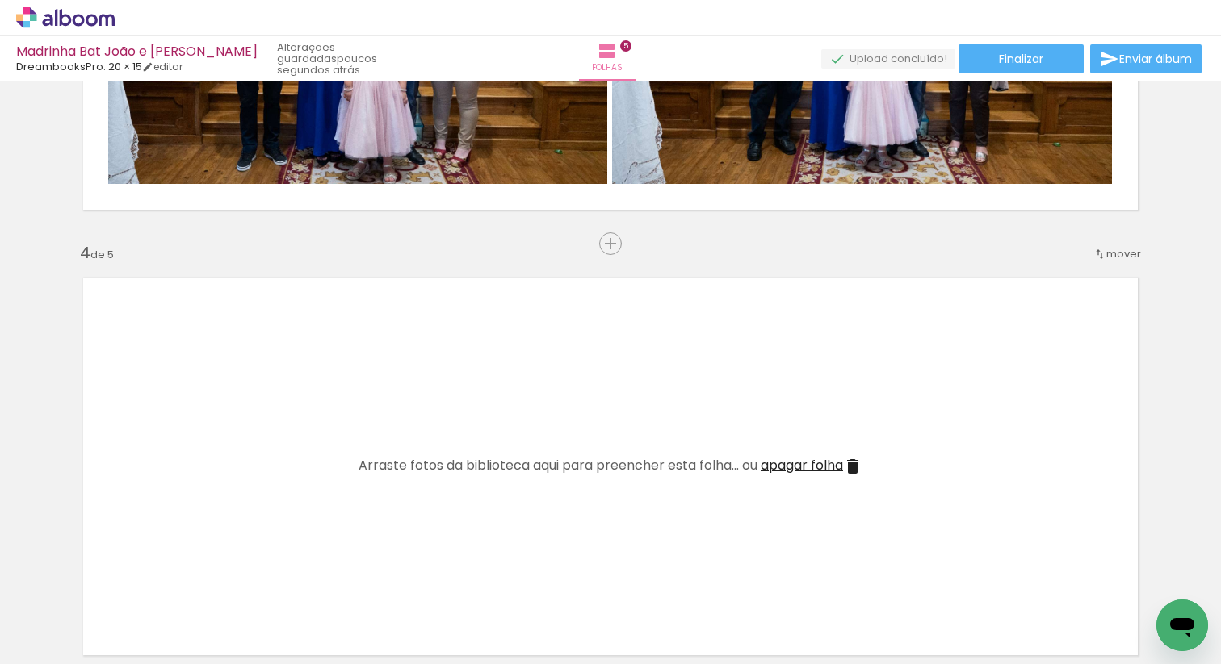
click at [806, 466] on span "apagar folha" at bounding box center [801, 465] width 82 height 19
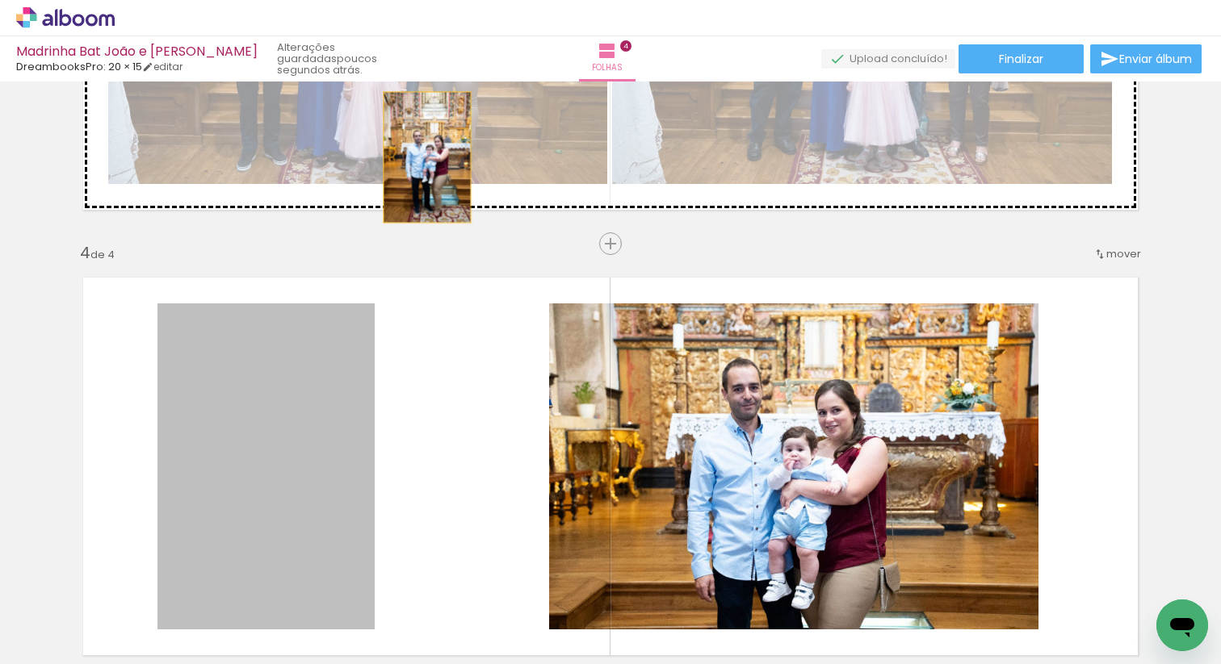
drag, startPoint x: 303, startPoint y: 390, endPoint x: 430, endPoint y: 155, distance: 267.3
click at [430, 155] on div "Inserir folha 1 de 4 Inserir folha 2 de 4 Inserir folha 3 de 4 Inserir folha 4 …" at bounding box center [610, 0] width 1221 height 2229
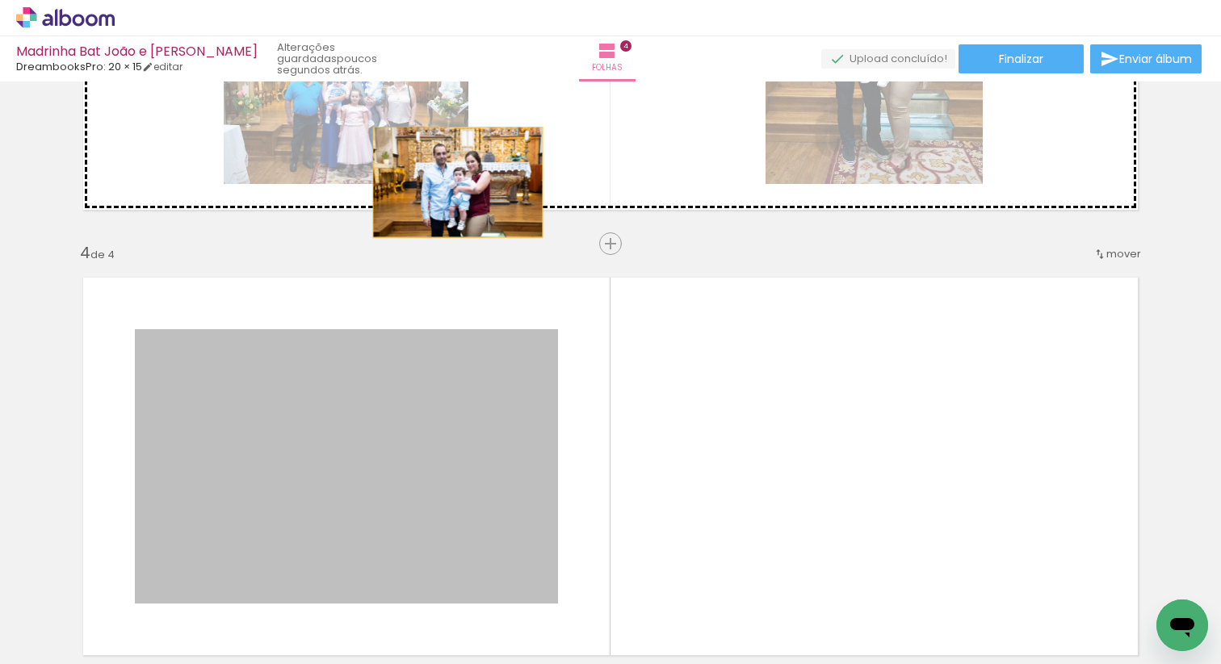
drag, startPoint x: 321, startPoint y: 421, endPoint x: 526, endPoint y: 94, distance: 385.9
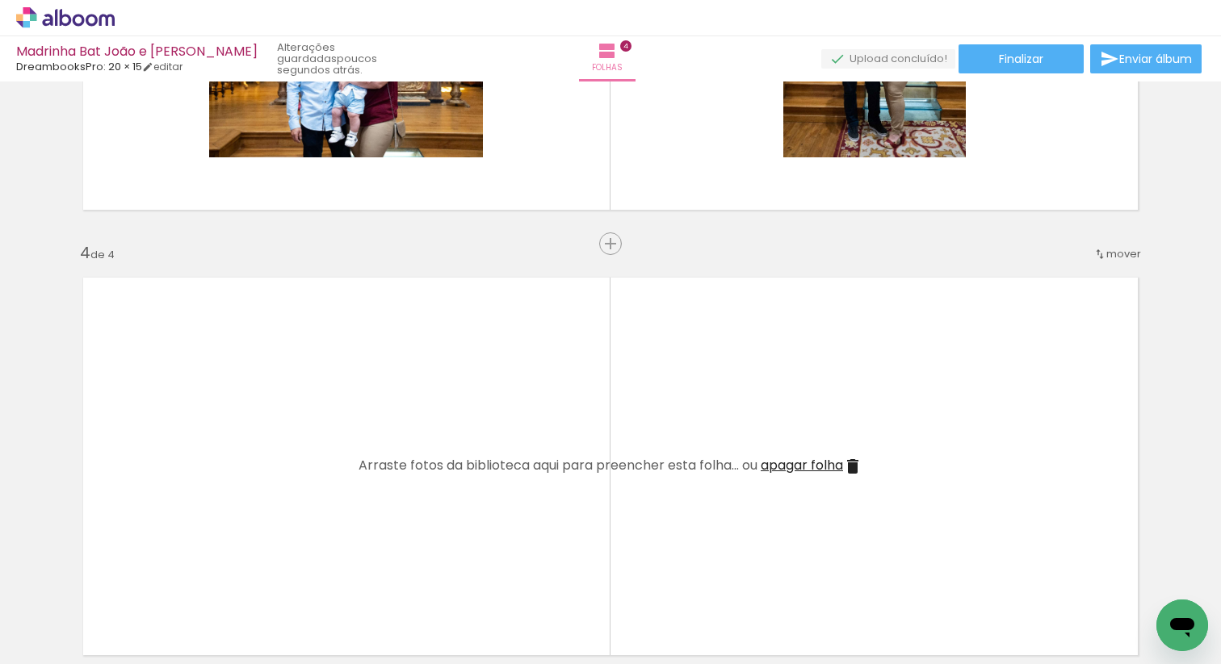
click at [819, 459] on span "apagar folha" at bounding box center [801, 465] width 82 height 19
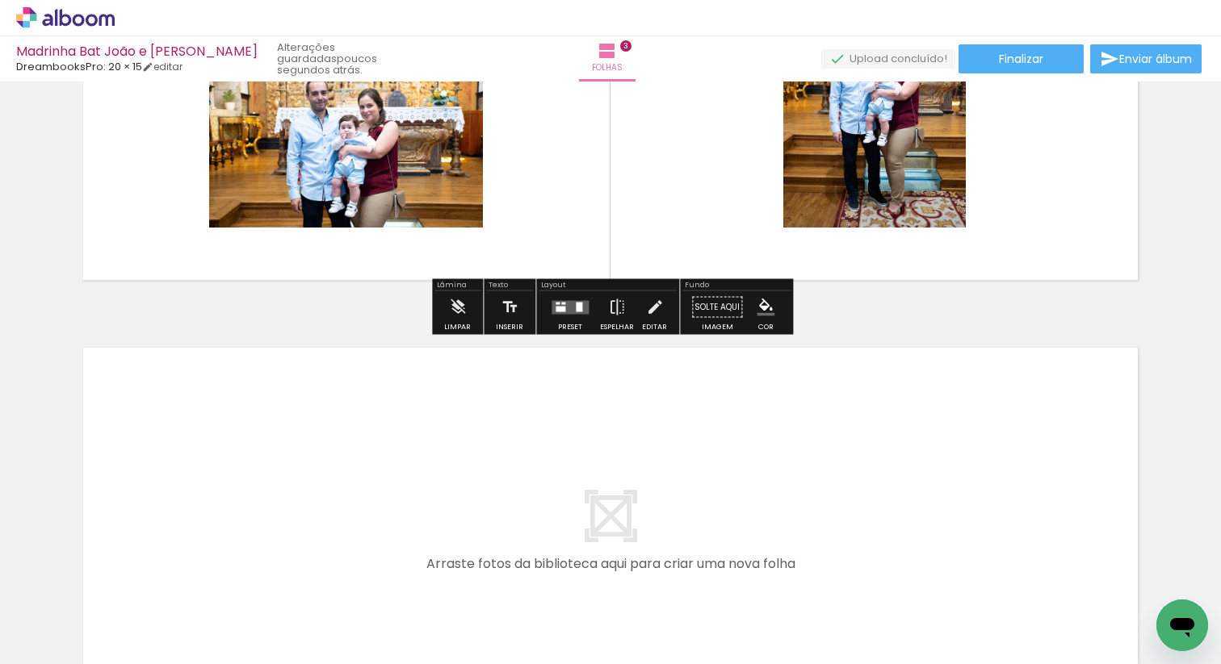
scroll to position [1161, 0]
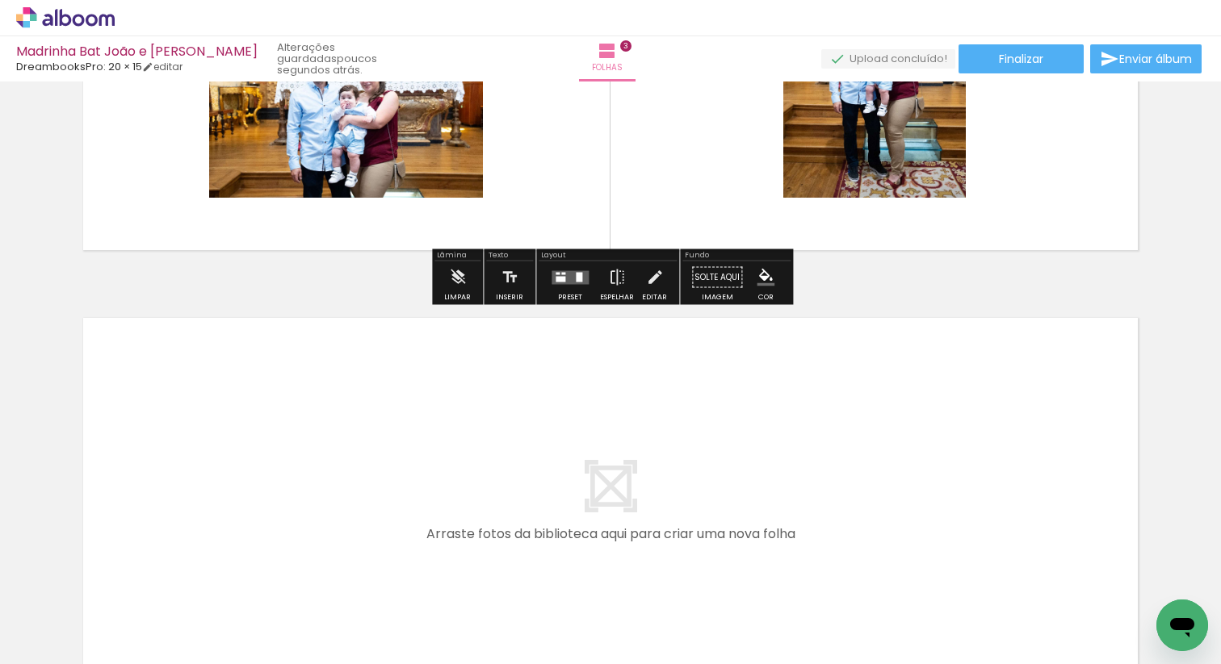
drag, startPoint x: 540, startPoint y: 618, endPoint x: 507, endPoint y: 509, distance: 113.1
click at [507, 509] on quentale-workspace at bounding box center [610, 332] width 1221 height 664
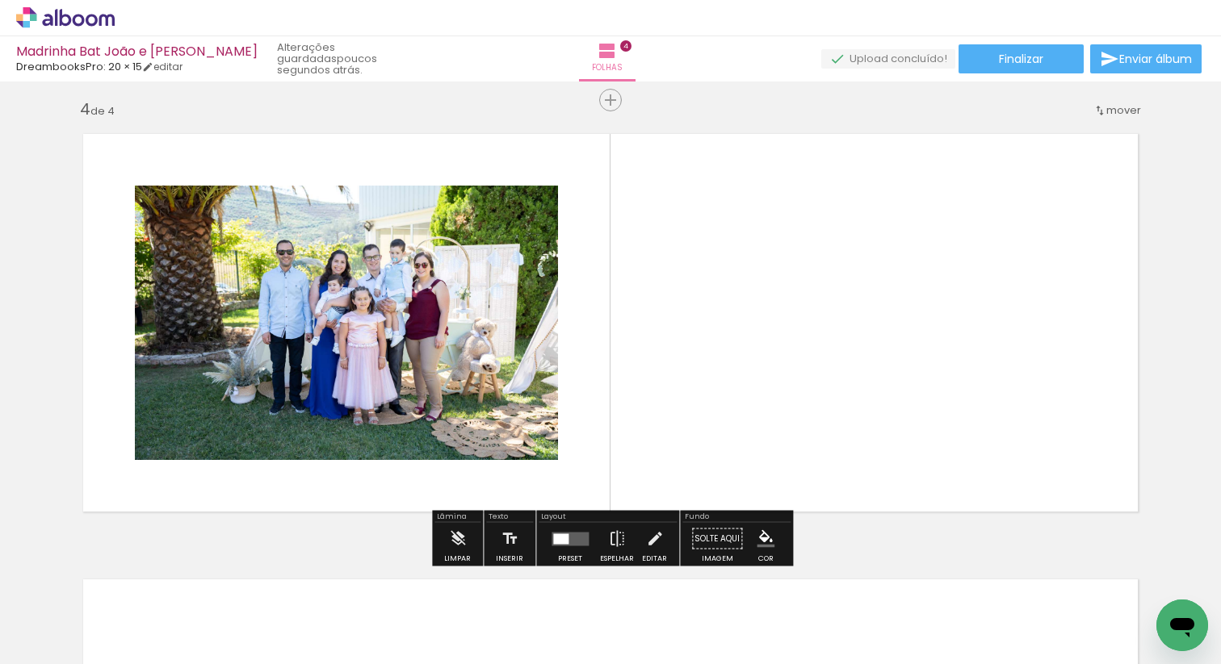
scroll to position [1345, 0]
drag, startPoint x: 637, startPoint y: 609, endPoint x: 647, endPoint y: 442, distance: 167.4
click at [647, 442] on quentale-workspace at bounding box center [610, 332] width 1221 height 664
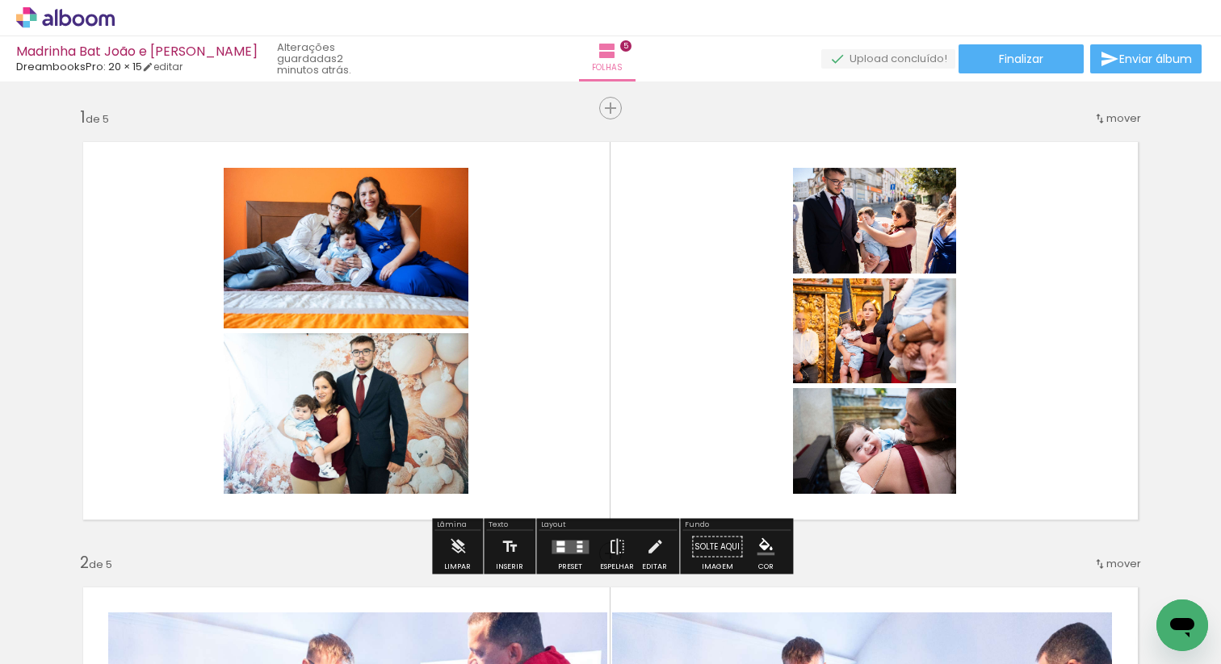
scroll to position [0, 634]
click at [566, 534] on div at bounding box center [570, 547] width 44 height 32
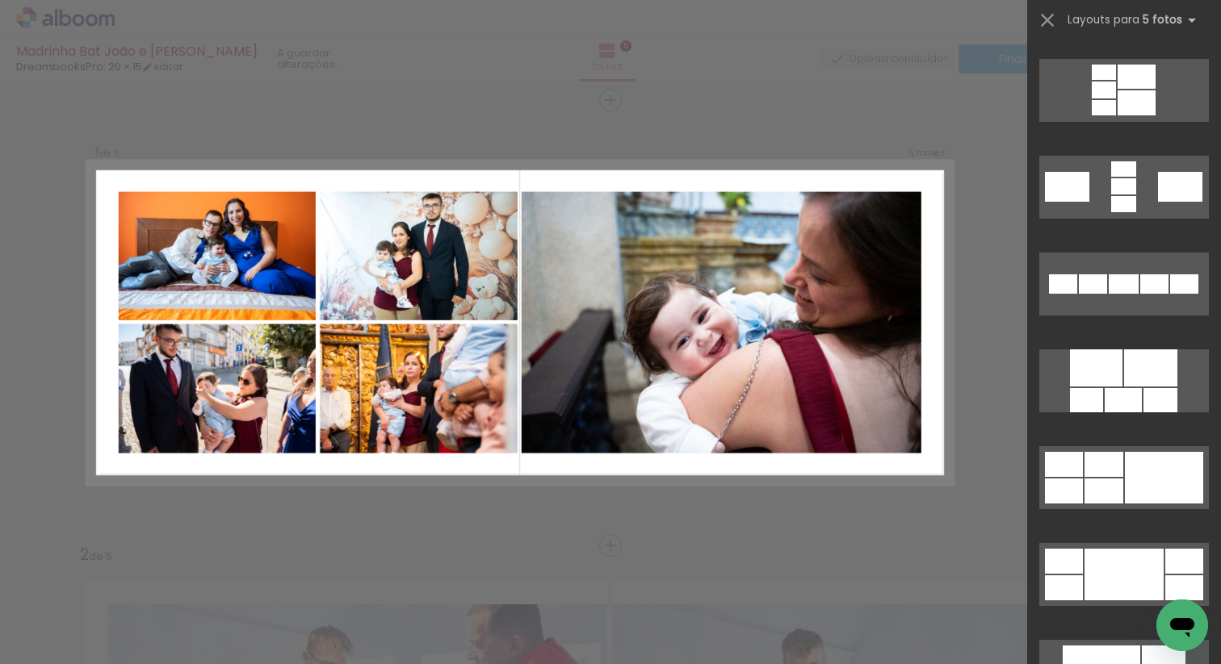
scroll to position [675, 0]
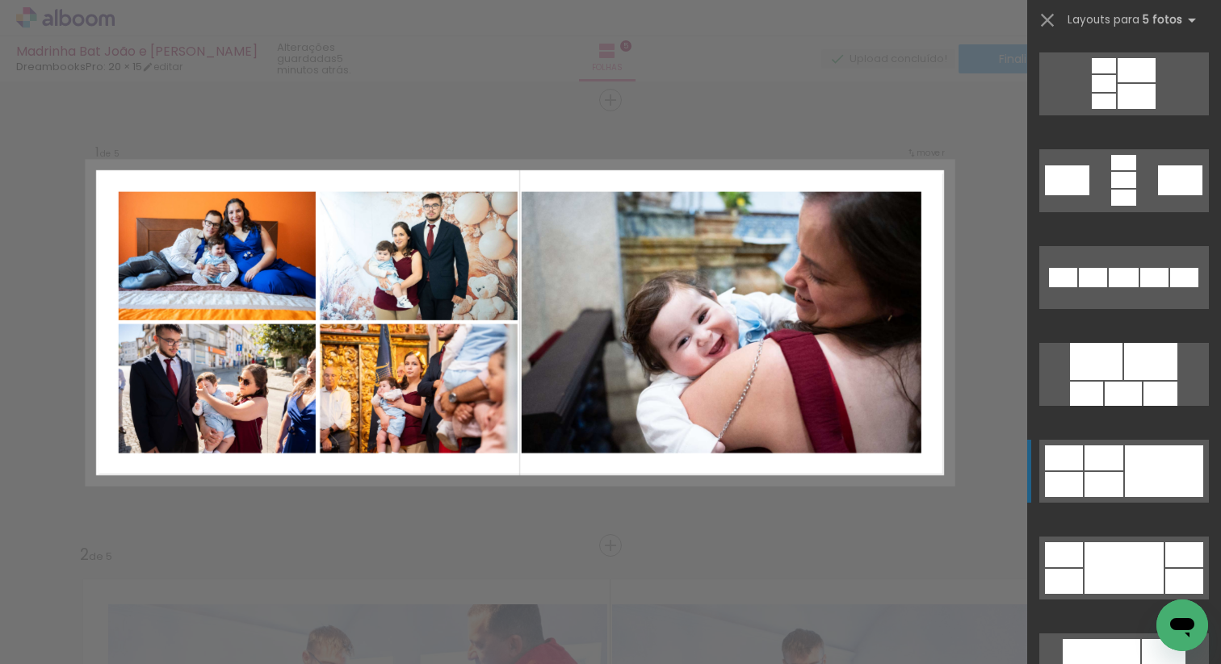
click at [1126, 459] on div at bounding box center [1163, 472] width 78 height 52
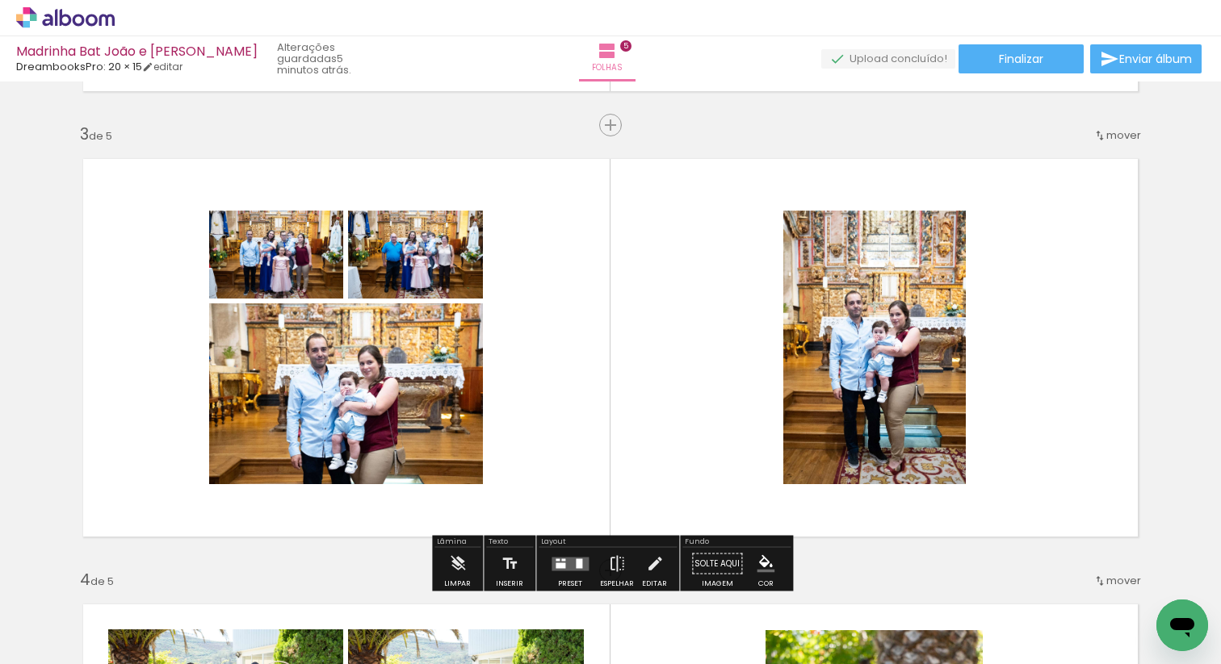
scroll to position [898, 0]
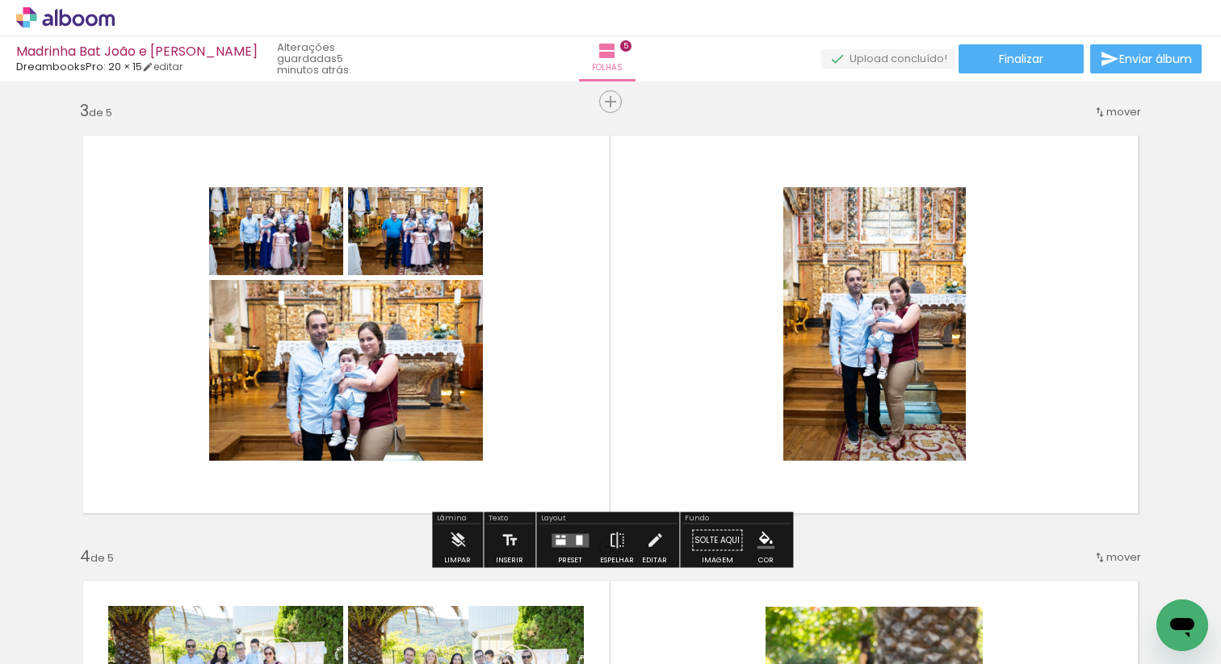
click at [564, 542] on quentale-layouter at bounding box center [569, 541] width 37 height 14
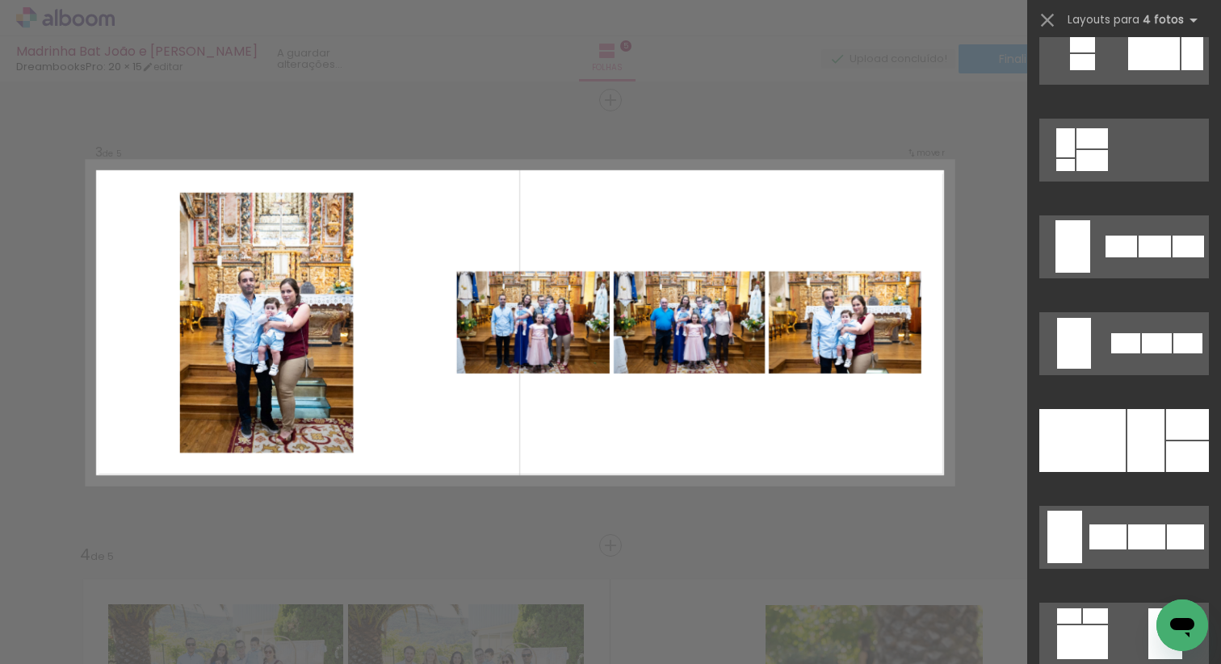
scroll to position [1035, 0]
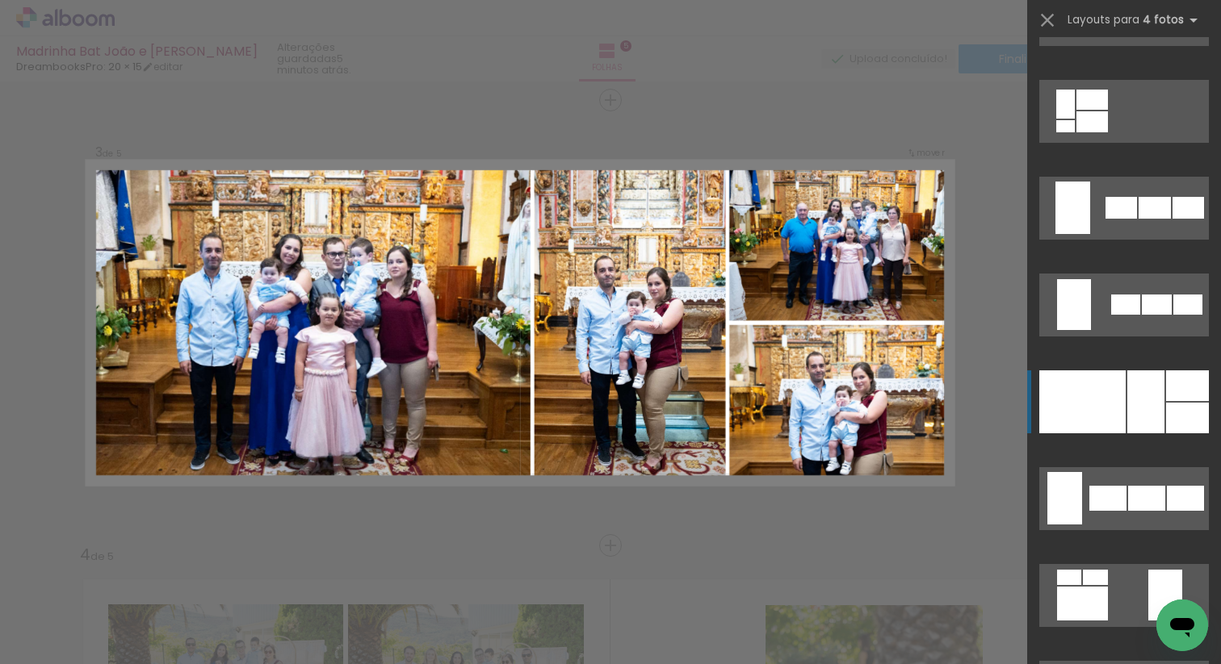
click at [1124, 394] on div at bounding box center [1082, 402] width 86 height 63
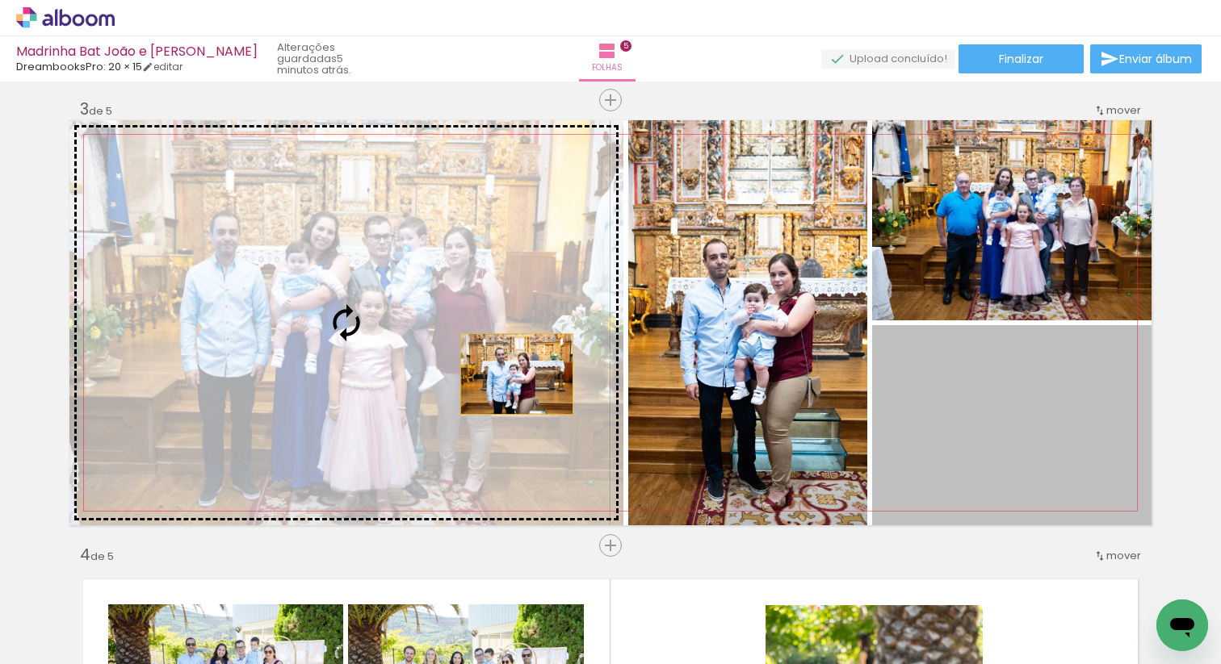
drag, startPoint x: 984, startPoint y: 445, endPoint x: 435, endPoint y: 351, distance: 556.8
click at [0, 0] on slot at bounding box center [0, 0] width 0 height 0
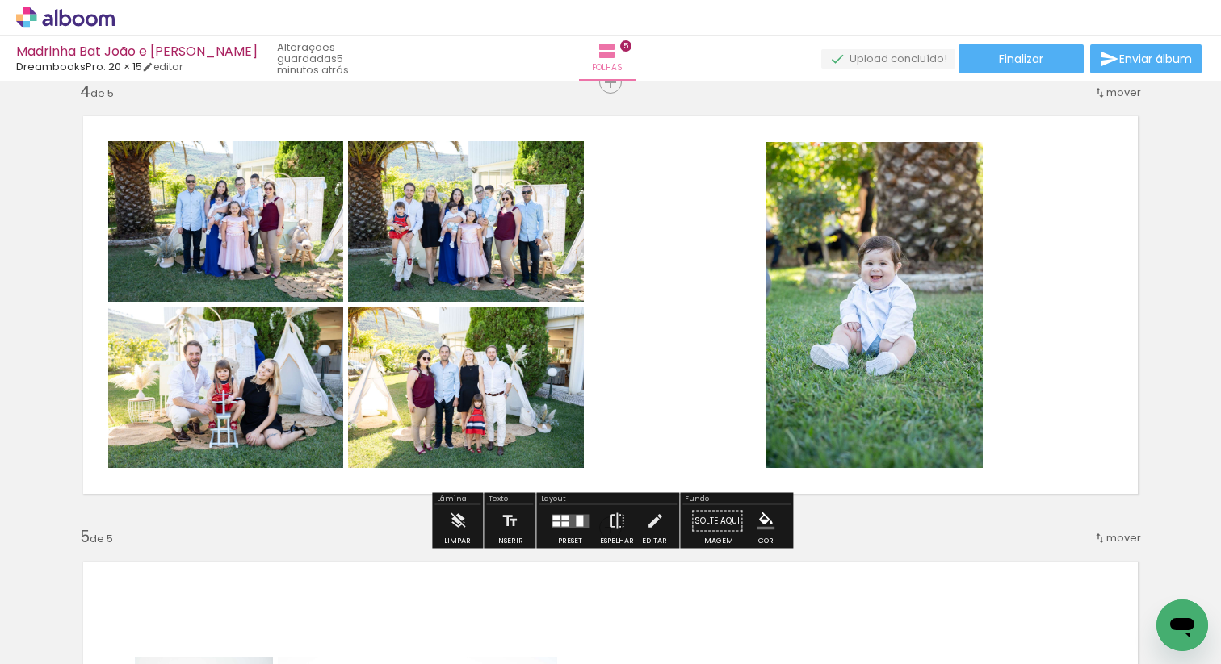
scroll to position [1366, 0]
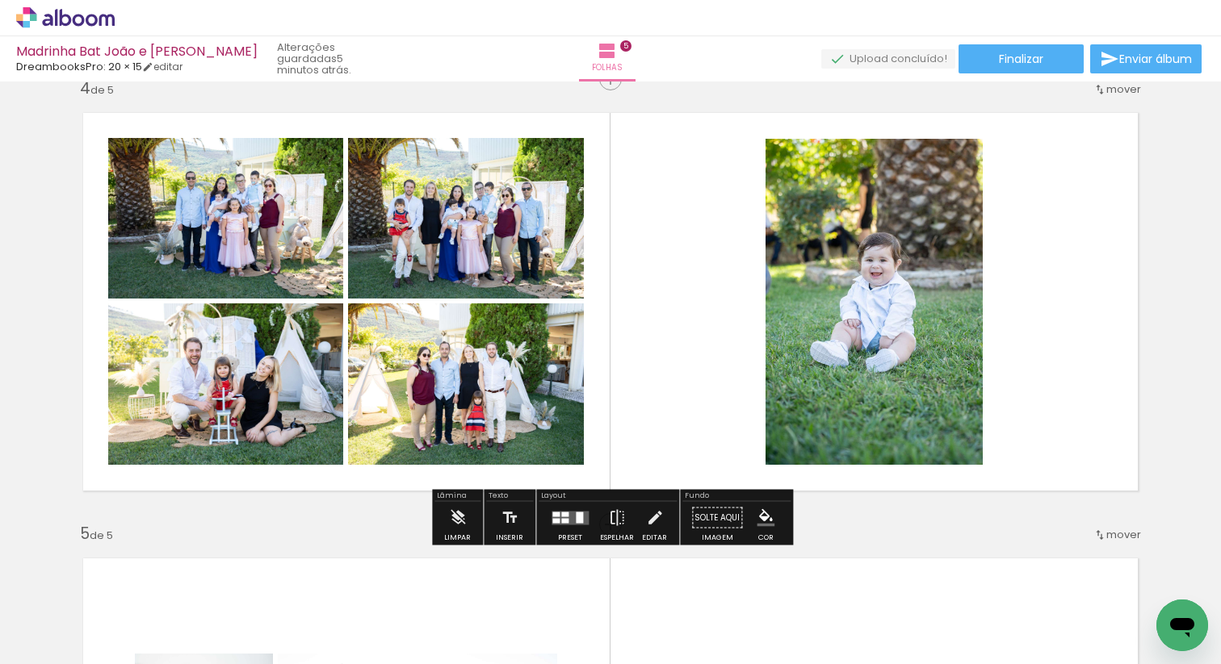
click at [567, 516] on quentale-layouter at bounding box center [569, 518] width 37 height 14
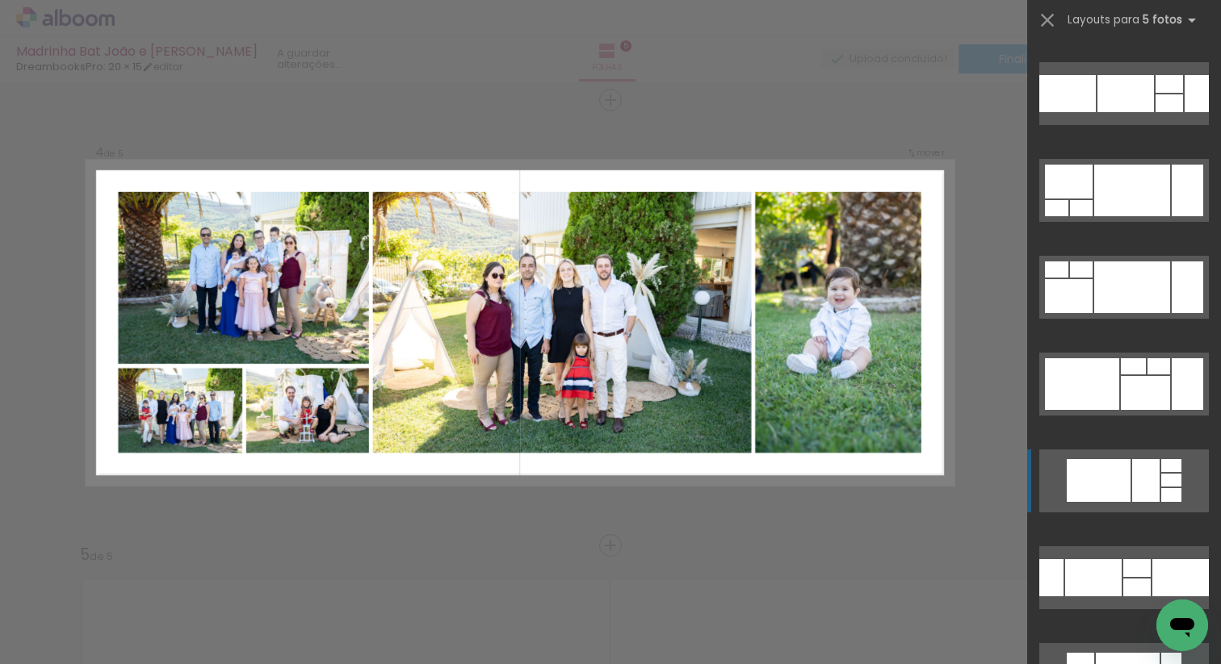
scroll to position [3017, 0]
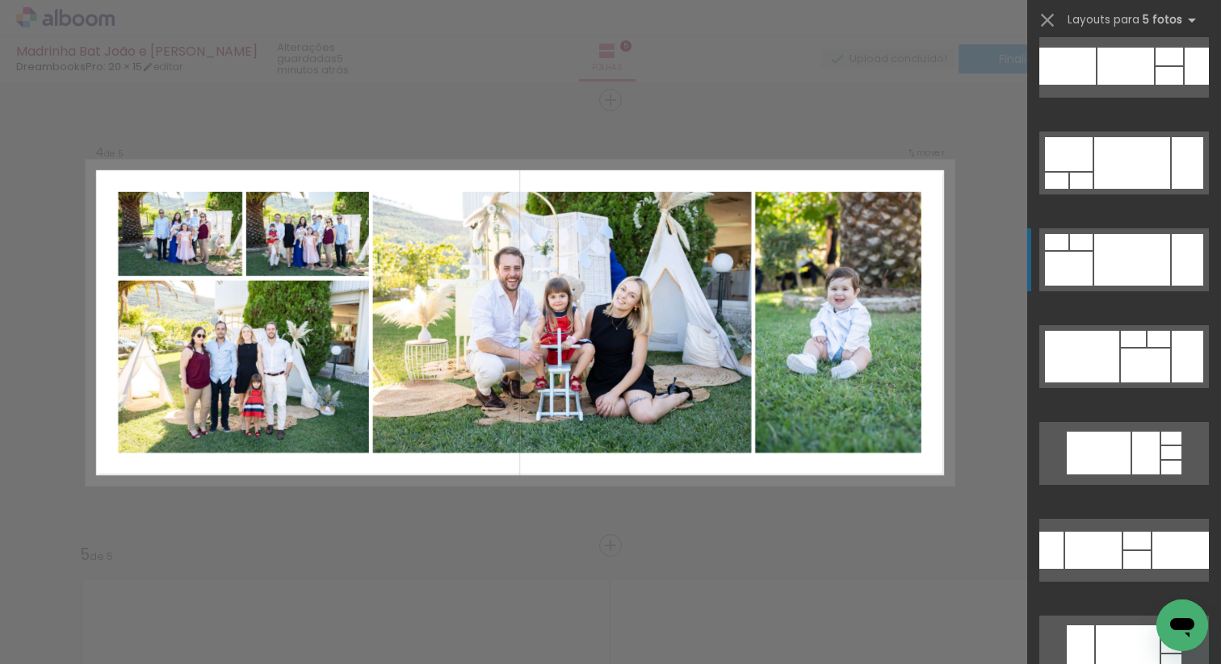
click at [1138, 262] on div at bounding box center [1132, 260] width 76 height 52
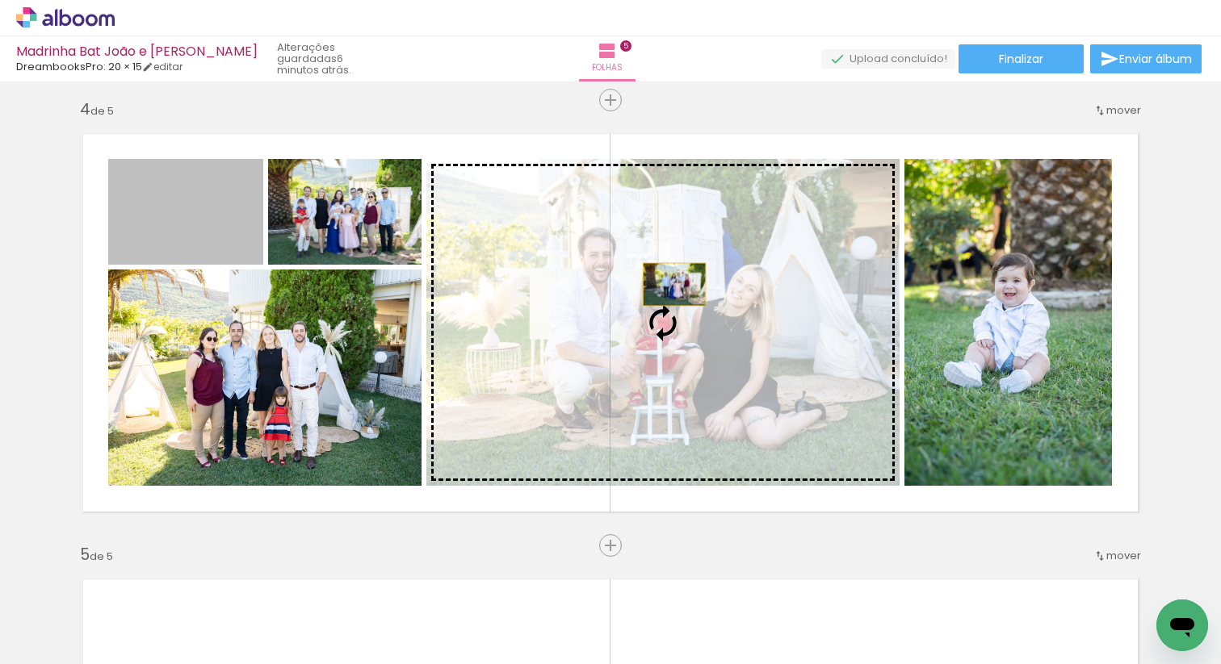
drag, startPoint x: 197, startPoint y: 225, endPoint x: 688, endPoint y: 295, distance: 495.7
click at [0, 0] on slot at bounding box center [0, 0] width 0 height 0
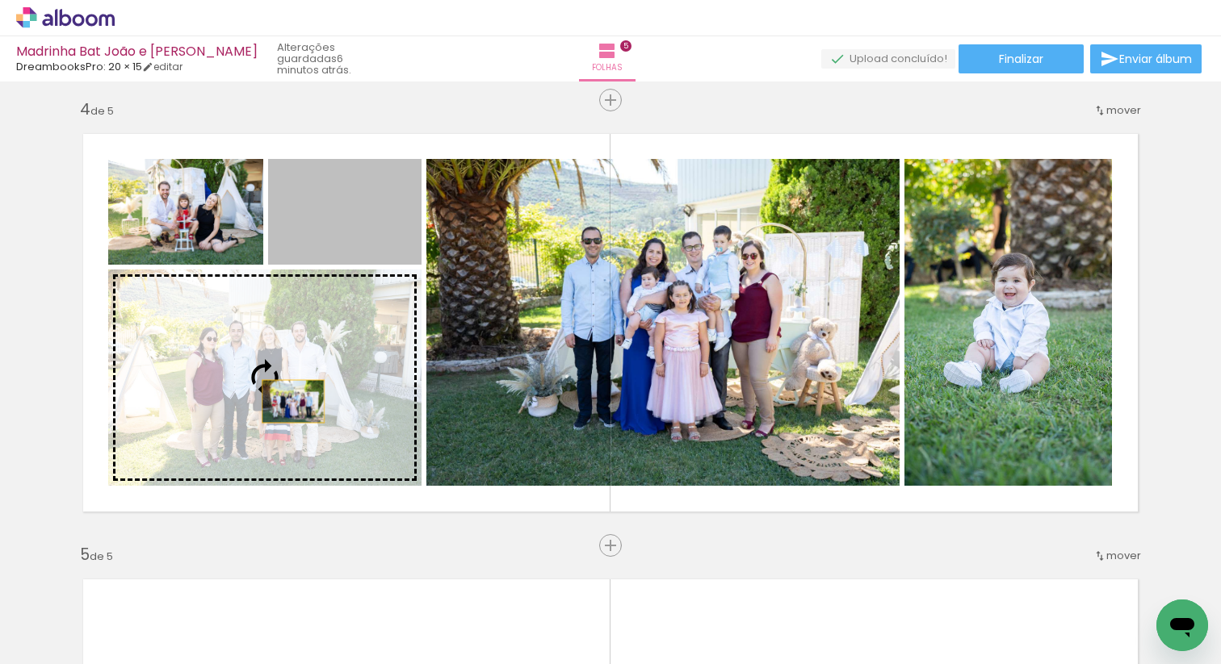
drag, startPoint x: 357, startPoint y: 229, endPoint x: 291, endPoint y: 404, distance: 187.3
click at [0, 0] on slot at bounding box center [0, 0] width 0 height 0
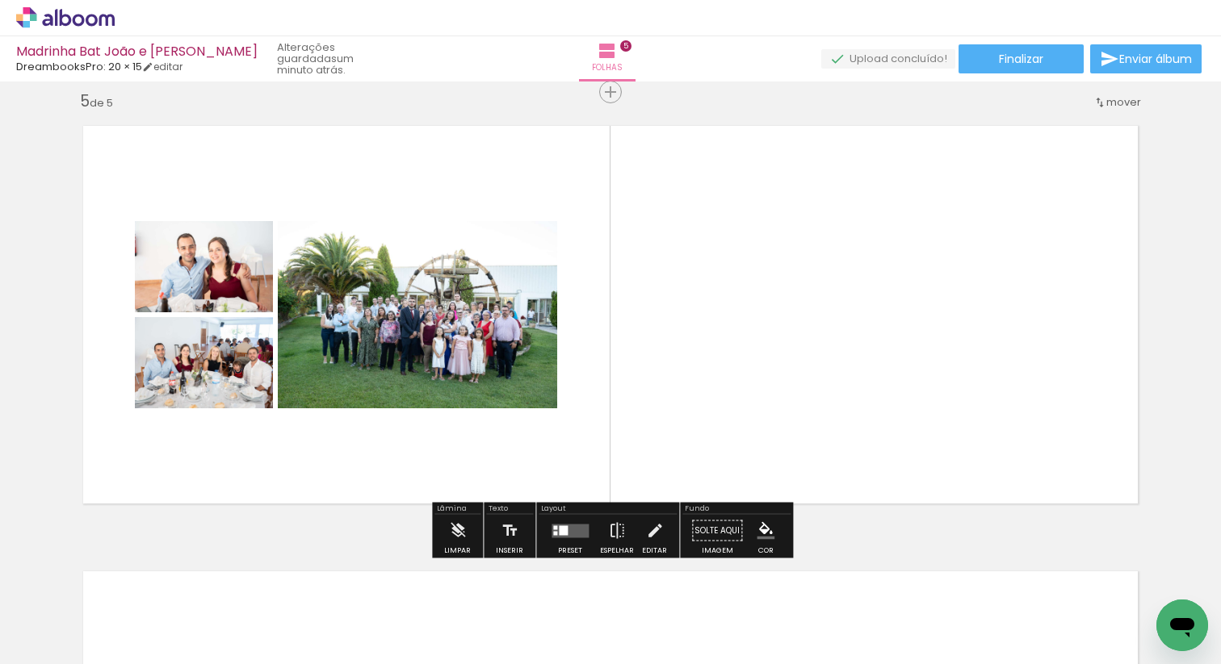
scroll to position [1831, 0]
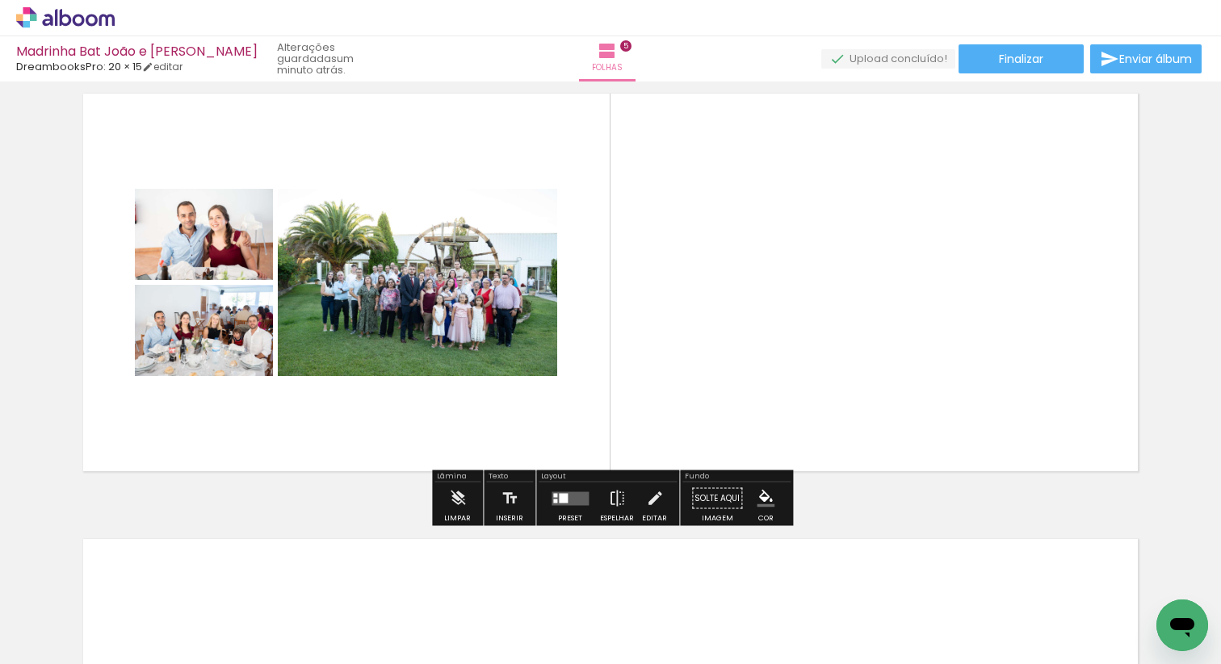
click at [569, 497] on quentale-layouter at bounding box center [569, 499] width 37 height 14
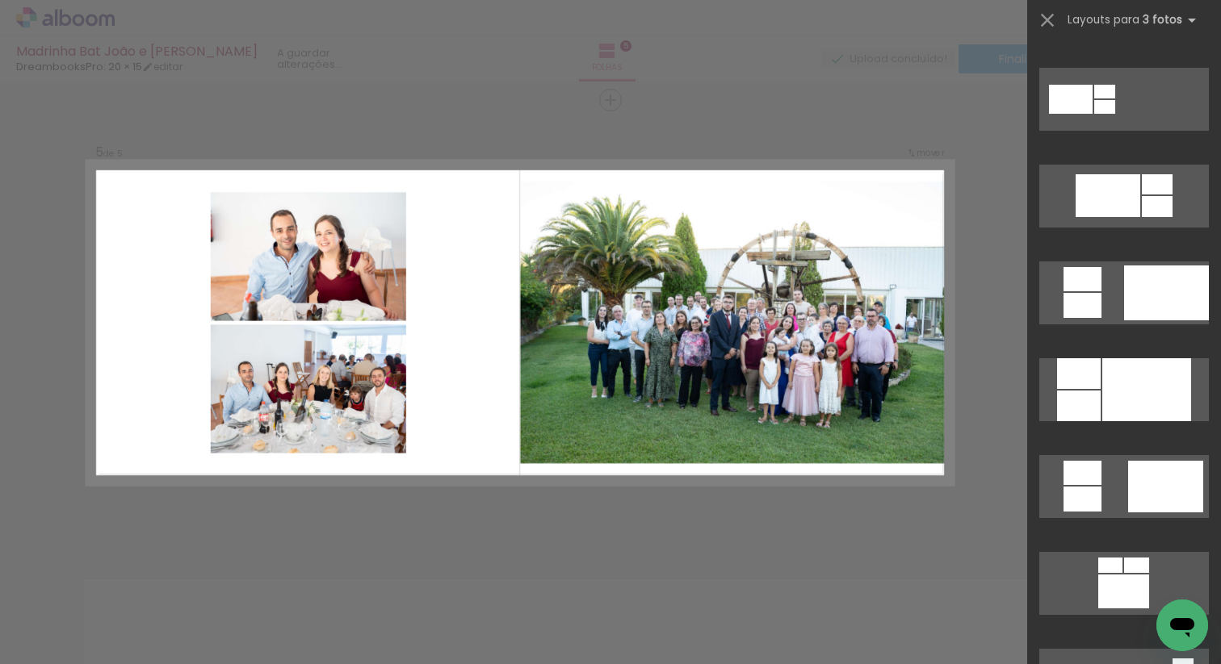
scroll to position [763, 0]
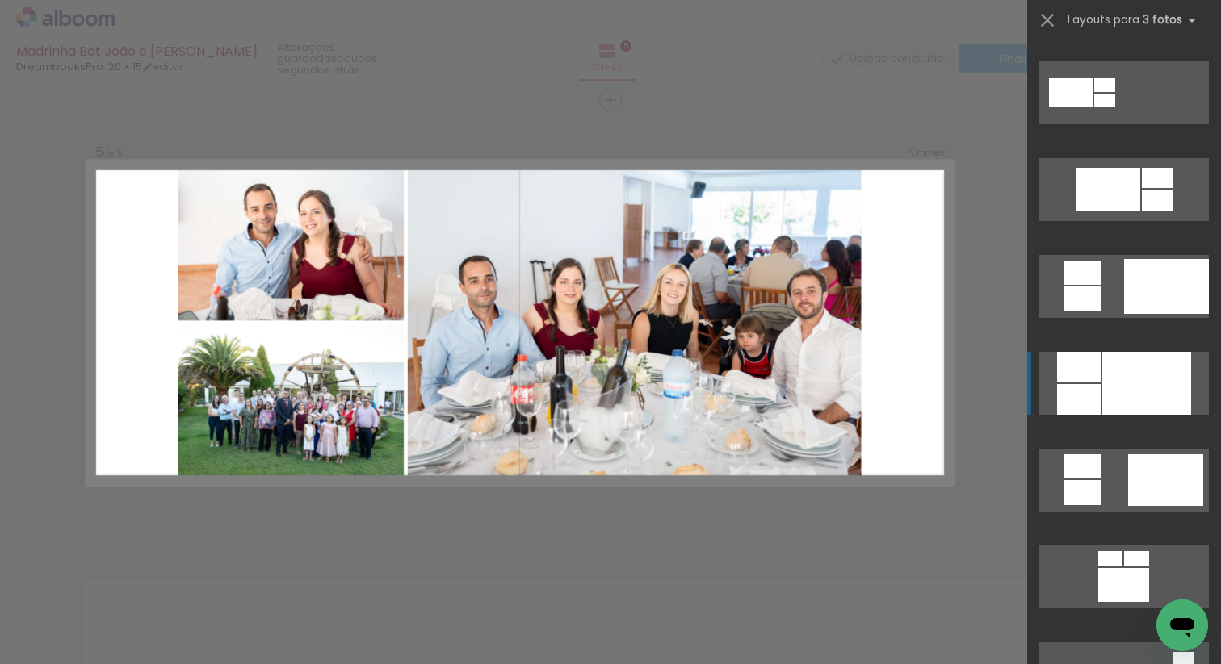
click at [1131, 371] on div at bounding box center [1146, 383] width 89 height 63
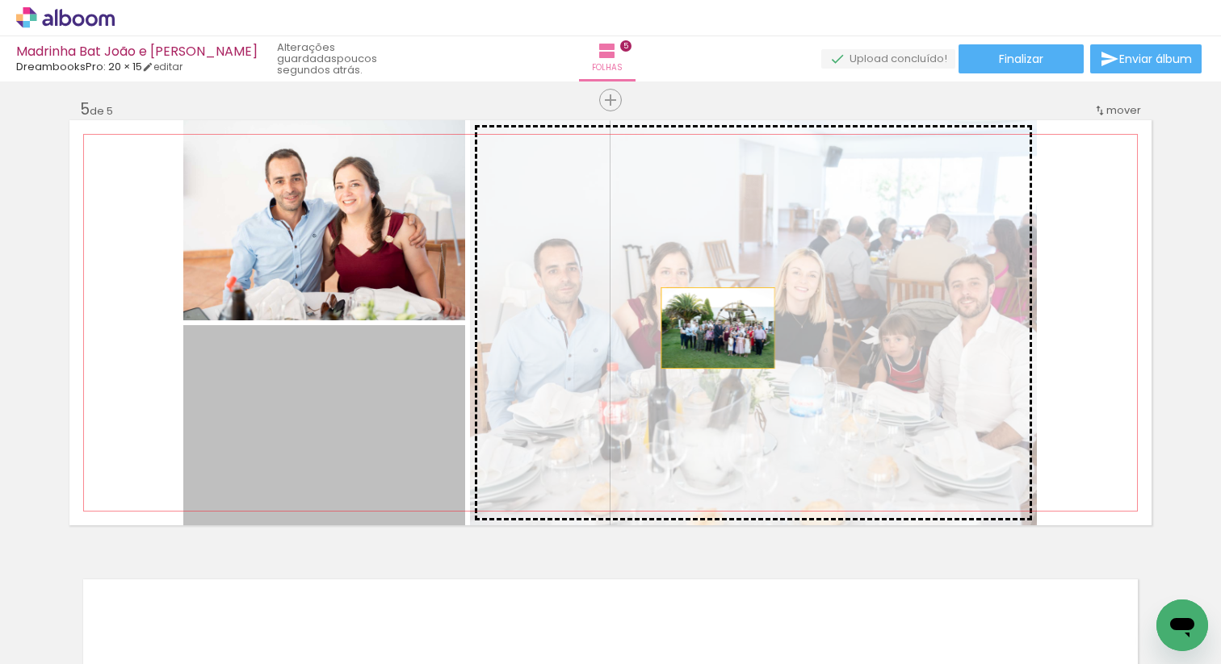
drag, startPoint x: 341, startPoint y: 434, endPoint x: 760, endPoint y: 319, distance: 433.8
click at [0, 0] on slot at bounding box center [0, 0] width 0 height 0
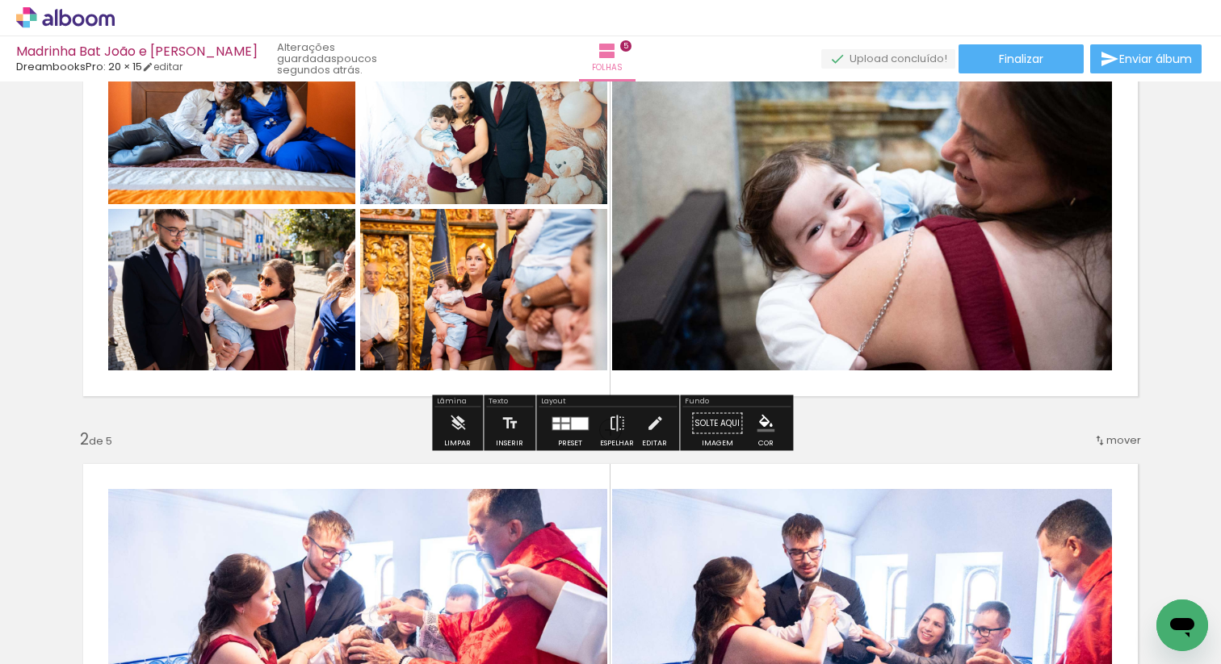
scroll to position [0, 0]
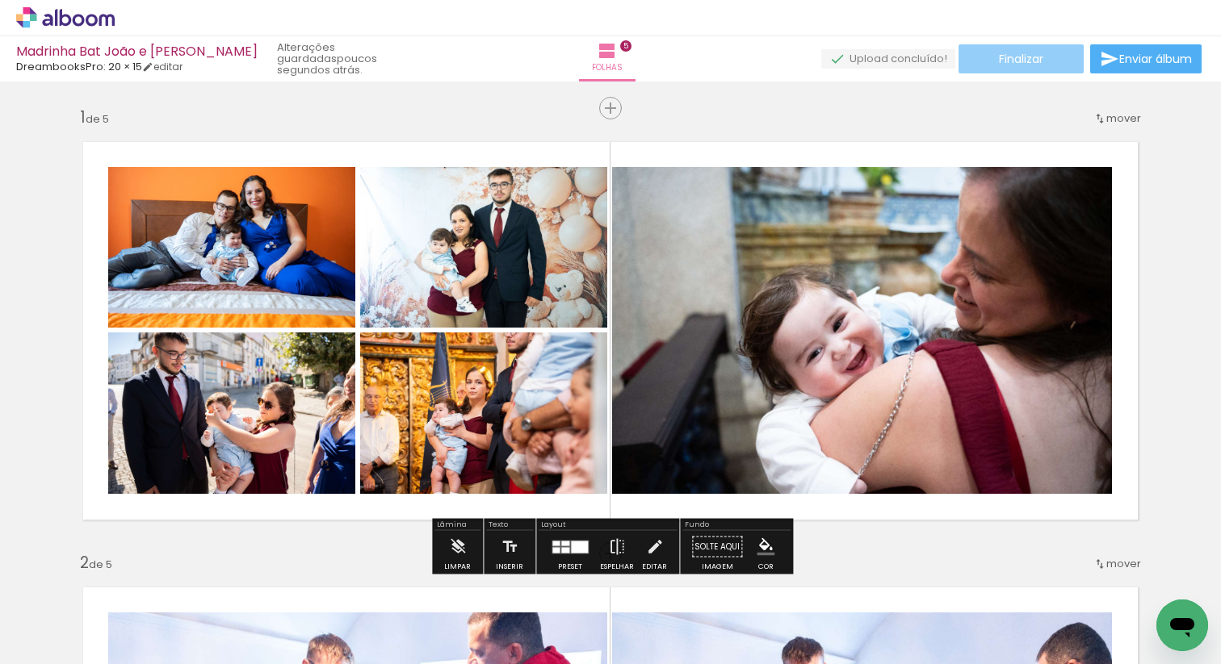
click at [1029, 63] on span "Finalizar" at bounding box center [1021, 58] width 44 height 11
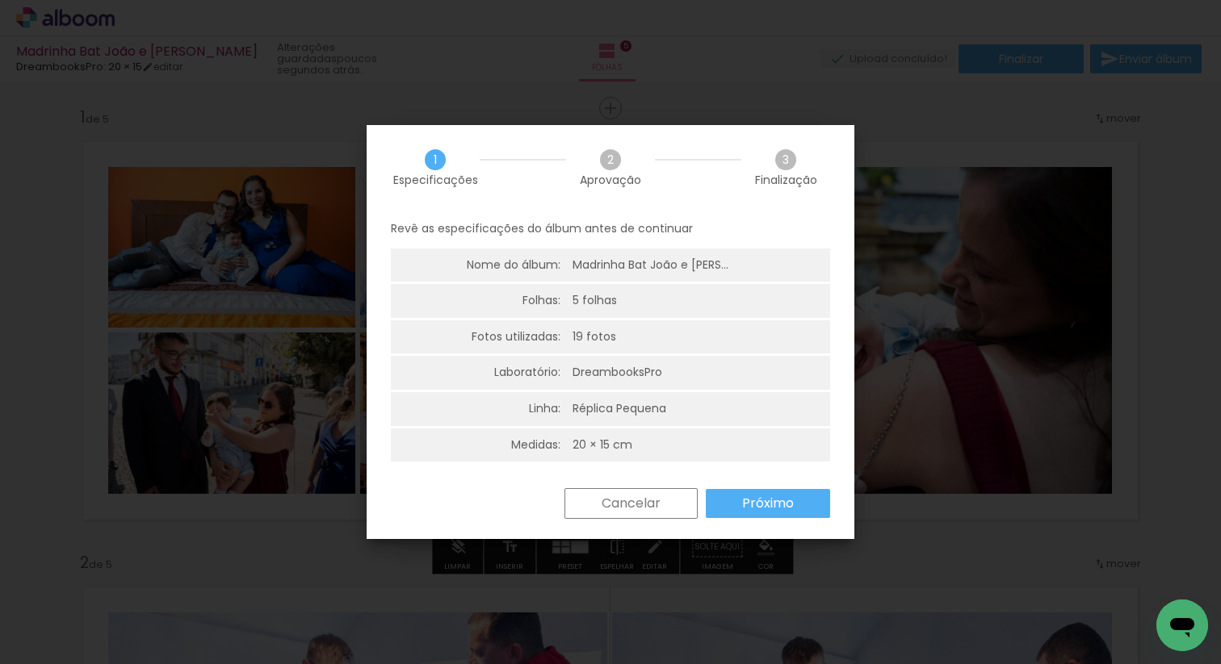
click at [760, 492] on paper-button "Próximo" at bounding box center [768, 503] width 124 height 29
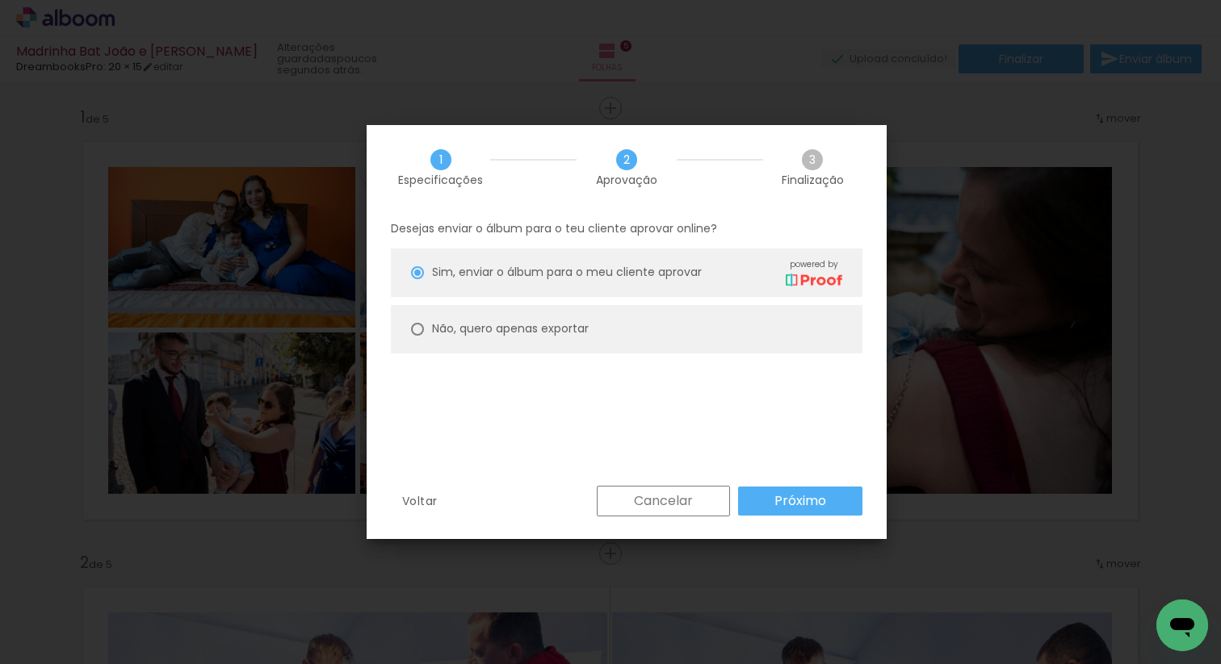
click at [748, 322] on paper-radio-button "Não, quero apenas exportar" at bounding box center [626, 329] width 471 height 48
type paper-radio-button "on"
click at [0, 0] on slot "Próximo" at bounding box center [0, 0] width 0 height 0
type input "Alta, 300 DPI"
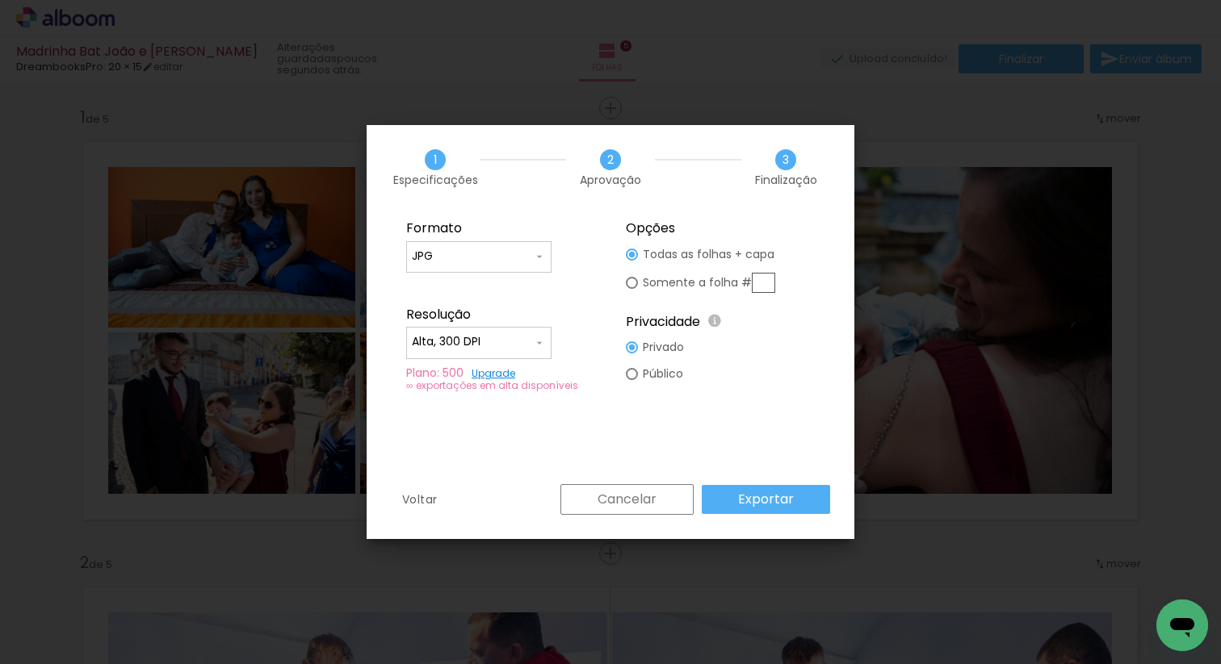
click at [0, 0] on slot "Exportar" at bounding box center [0, 0] width 0 height 0
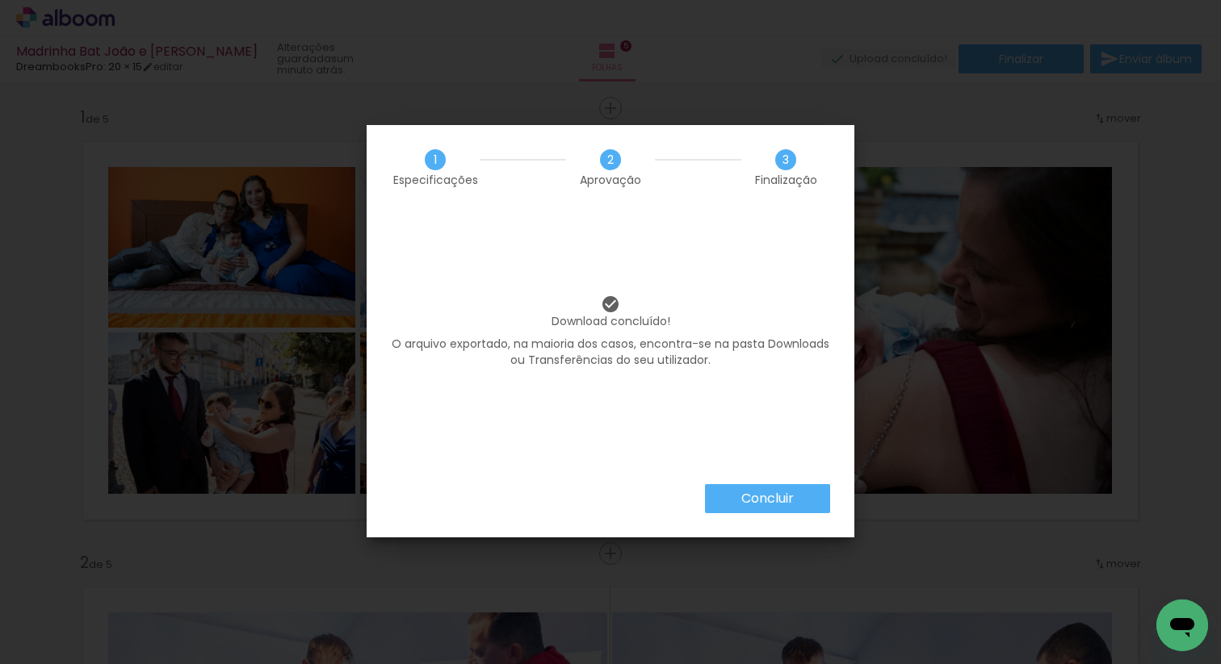
click at [0, 0] on slot "Concluir" at bounding box center [0, 0] width 0 height 0
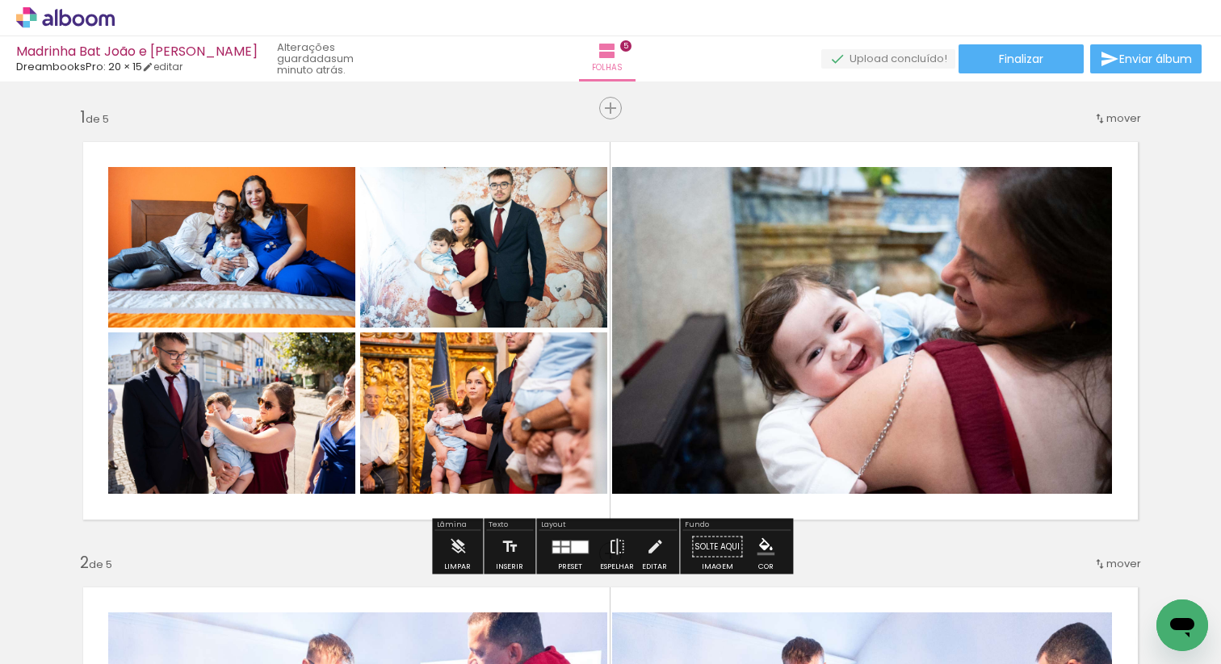
scroll to position [16, 0]
